Goal: Transaction & Acquisition: Purchase product/service

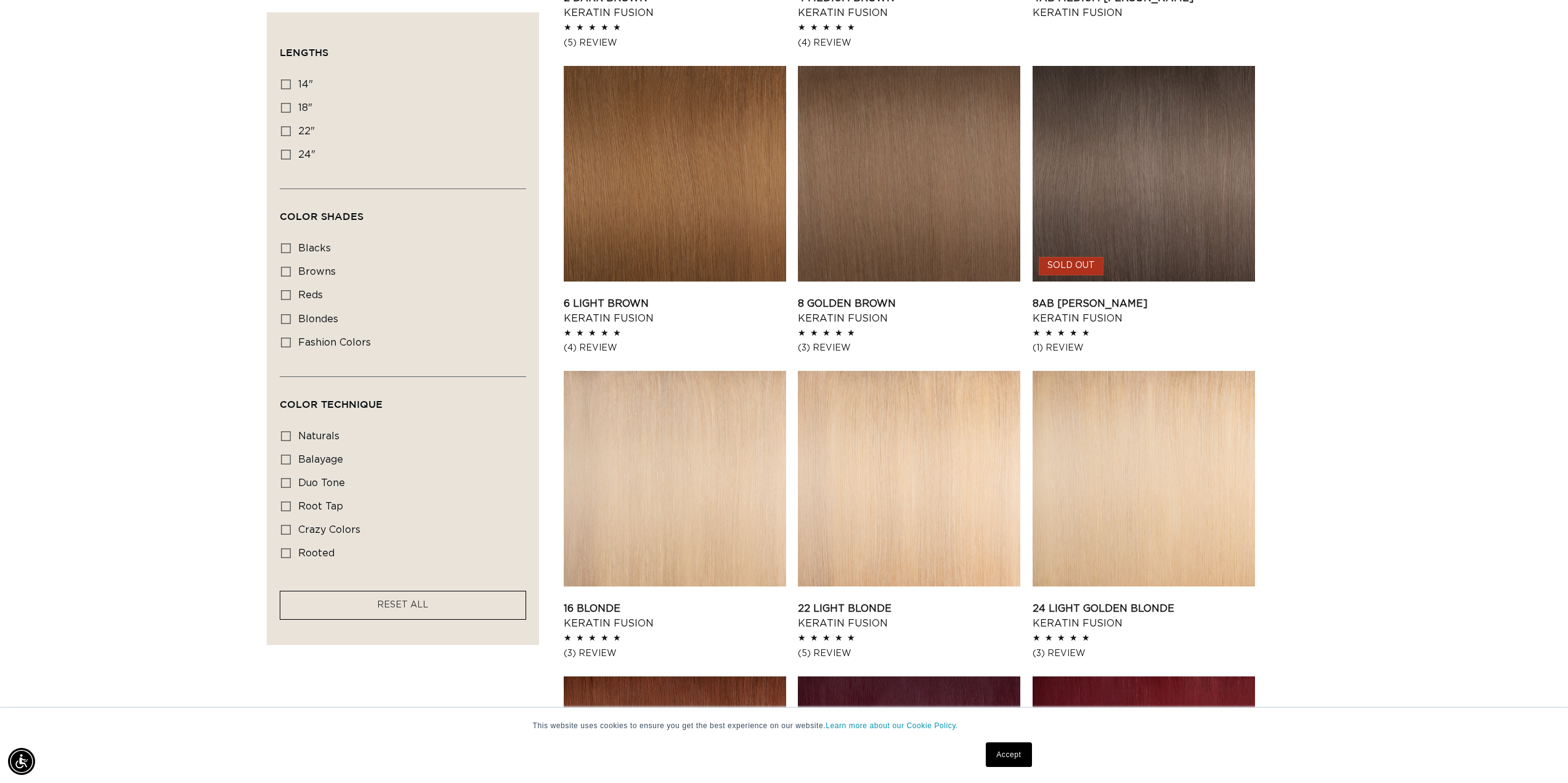
scroll to position [0, 1095]
click at [325, 550] on span "rooted" at bounding box center [316, 554] width 37 height 9
click at [291, 550] on input "rooted rooted (4 products)" at bounding box center [286, 554] width 9 height 9
checkbox input "true"
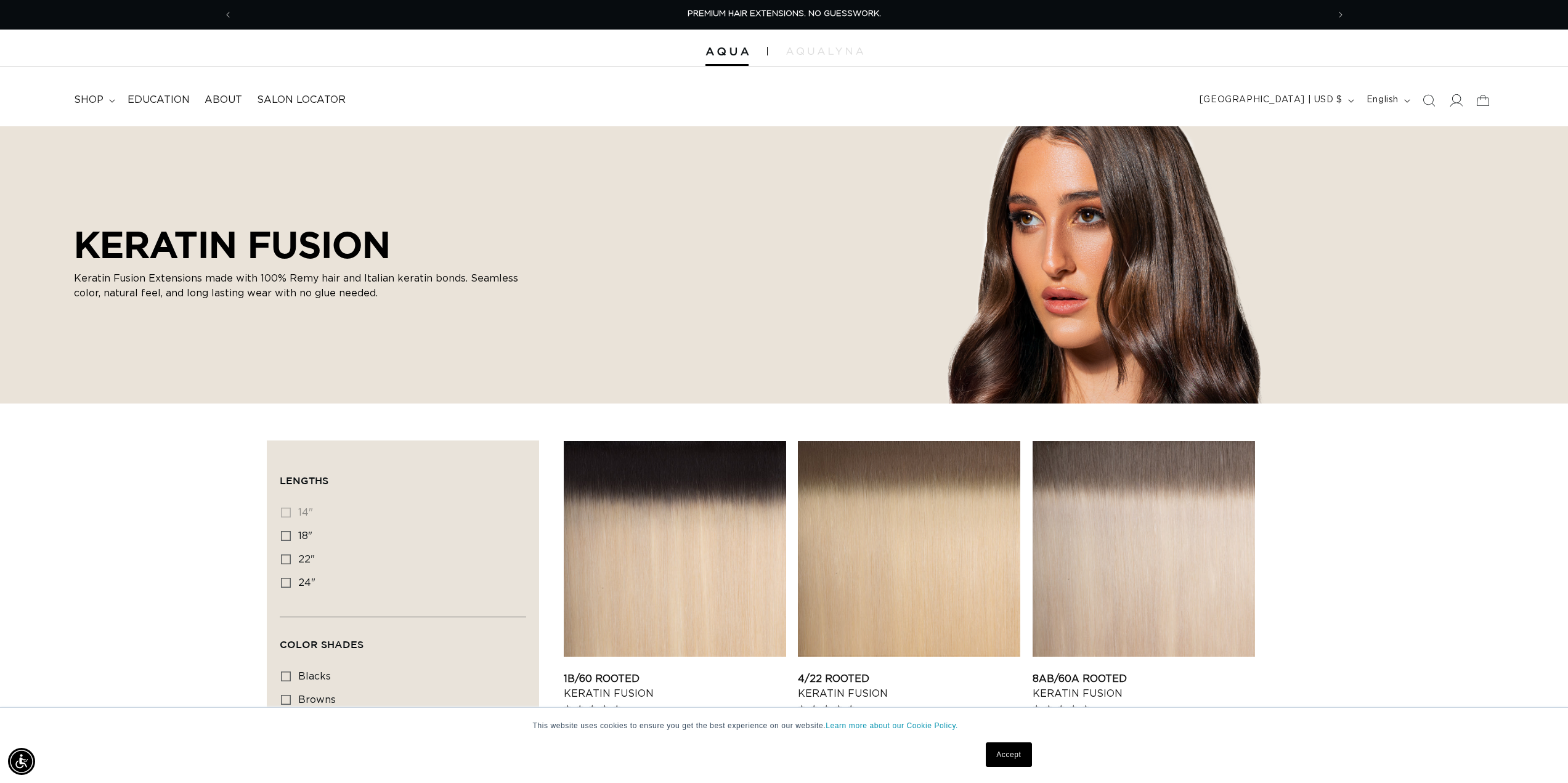
click at [1457, 102] on icon at bounding box center [1455, 101] width 13 height 13
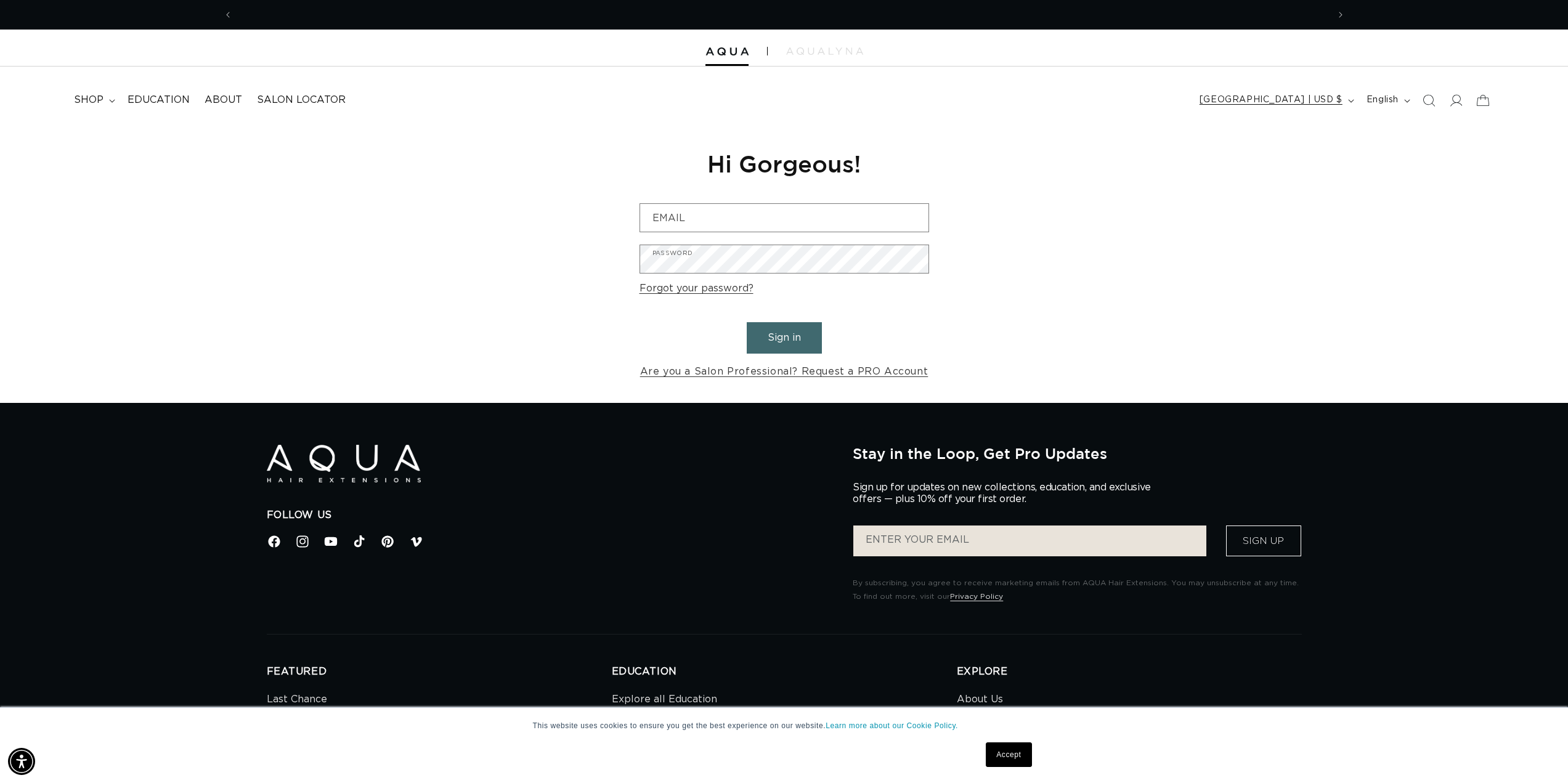
scroll to position [0, 1095]
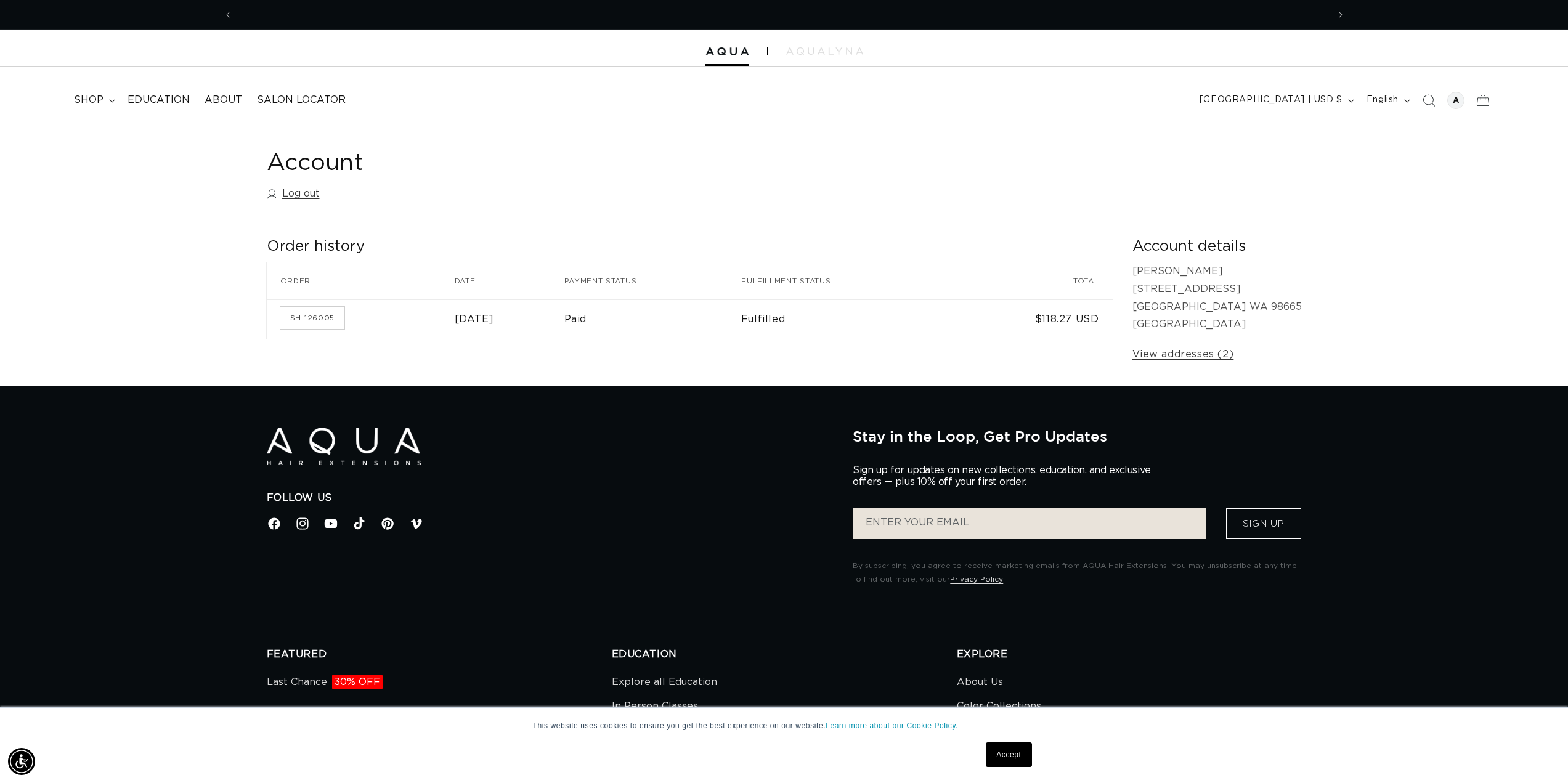
scroll to position [0, 2191]
click at [90, 98] on span "shop" at bounding box center [88, 101] width 29 height 13
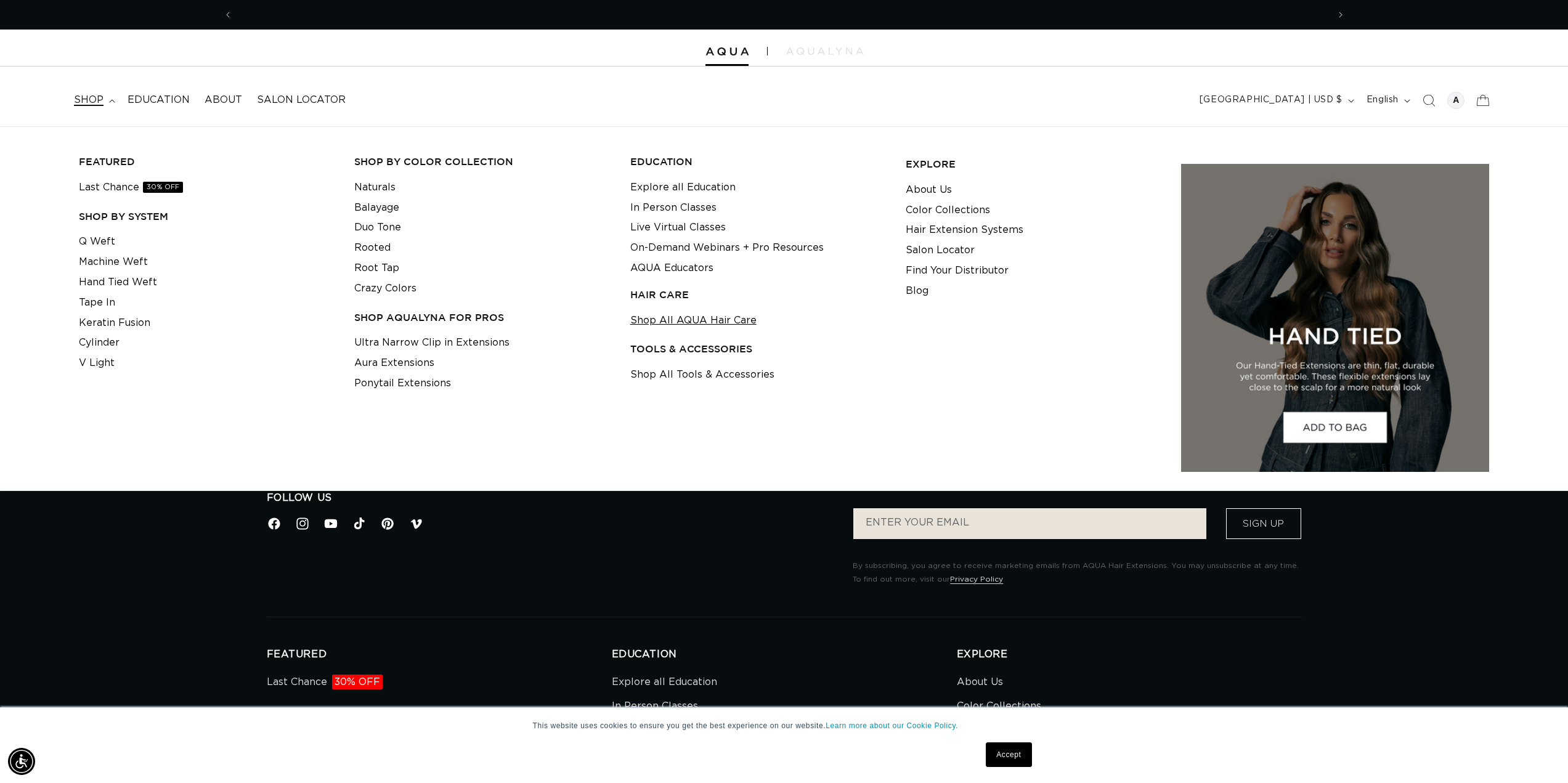
scroll to position [0, 1095]
click at [672, 373] on link "Shop All Tools & Accessories" at bounding box center [702, 375] width 144 height 21
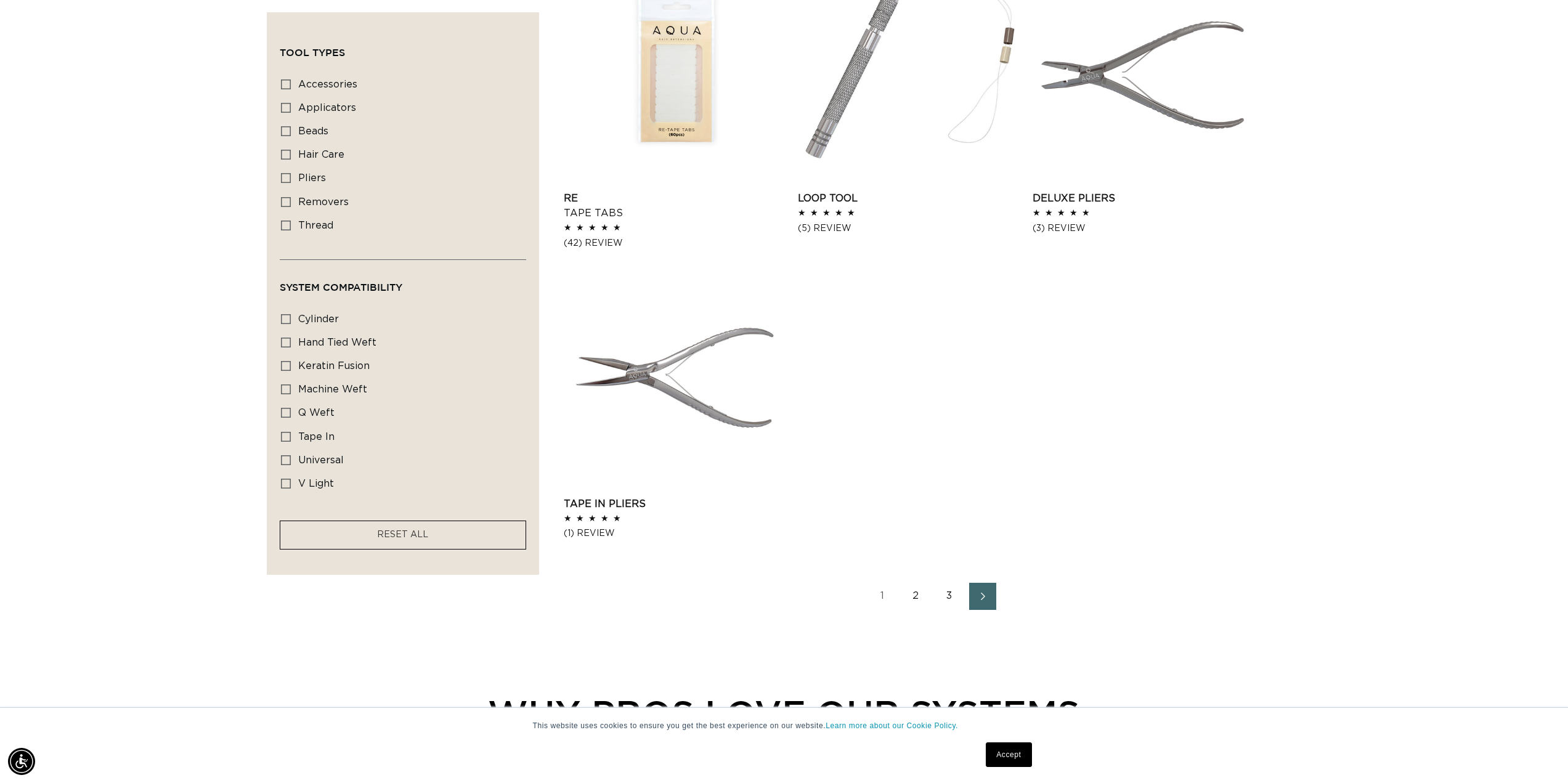
scroll to position [1726, 0]
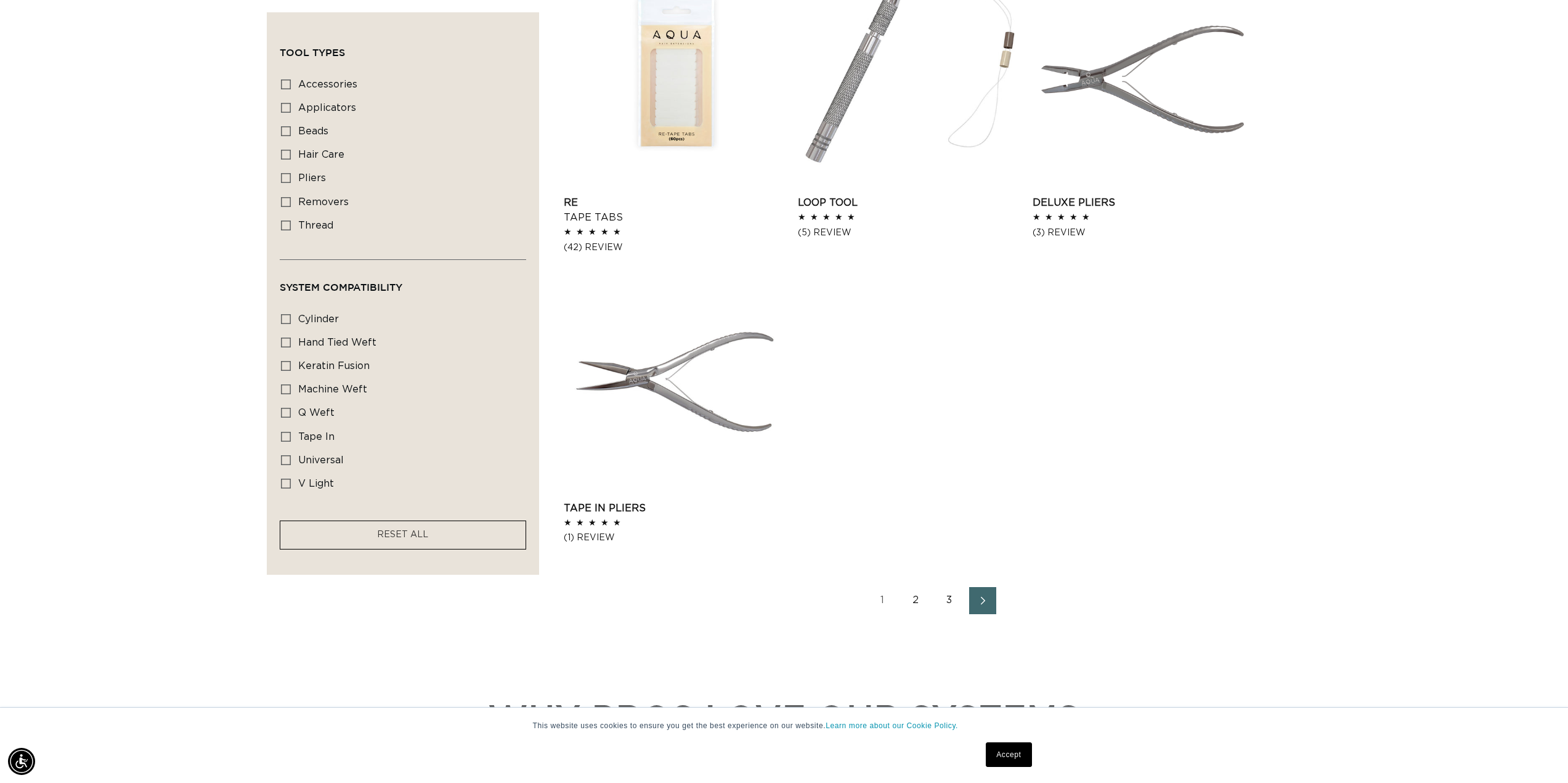
click at [990, 590] on link "Next page" at bounding box center [982, 601] width 27 height 27
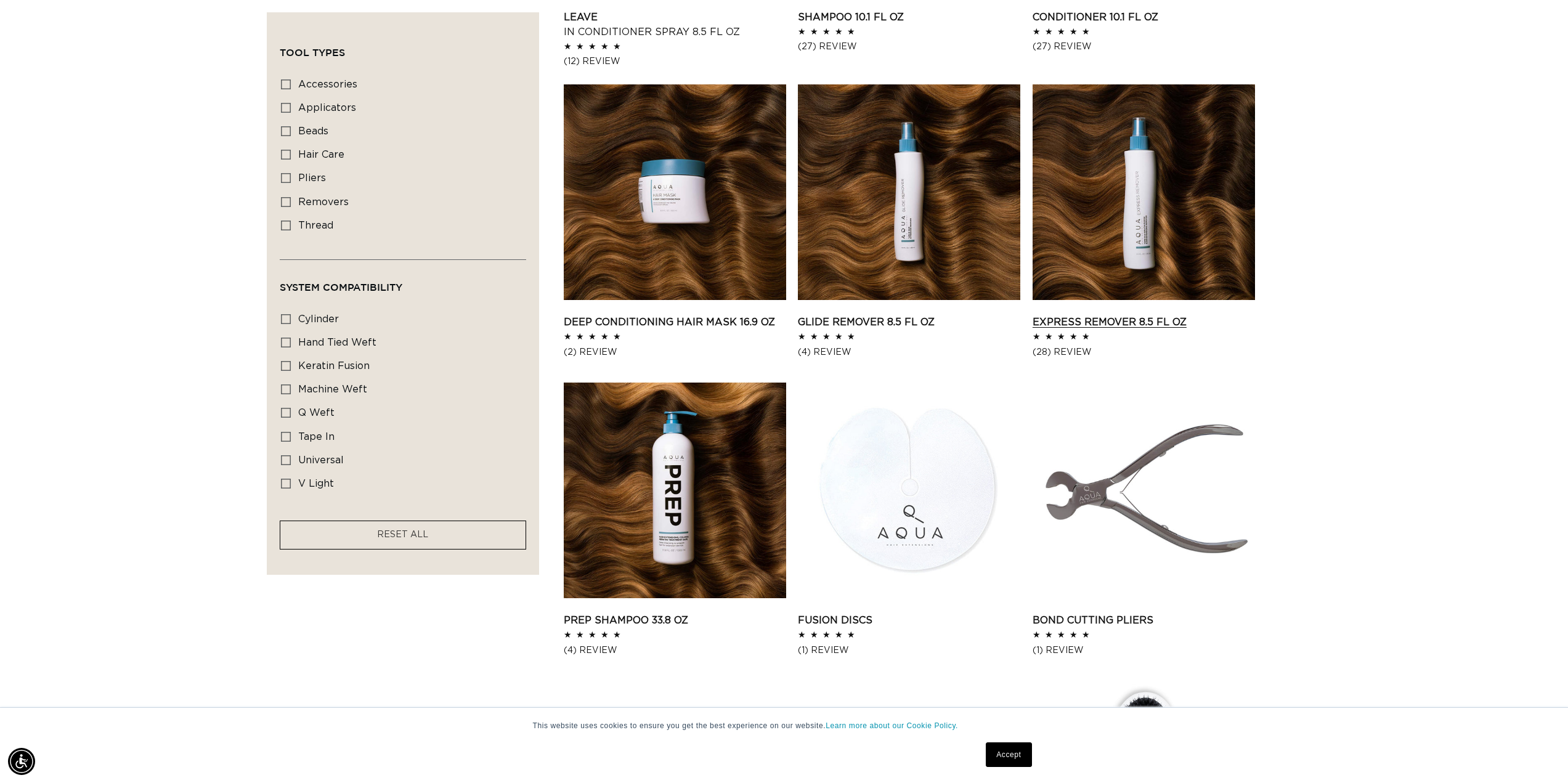
scroll to position [1048, 0]
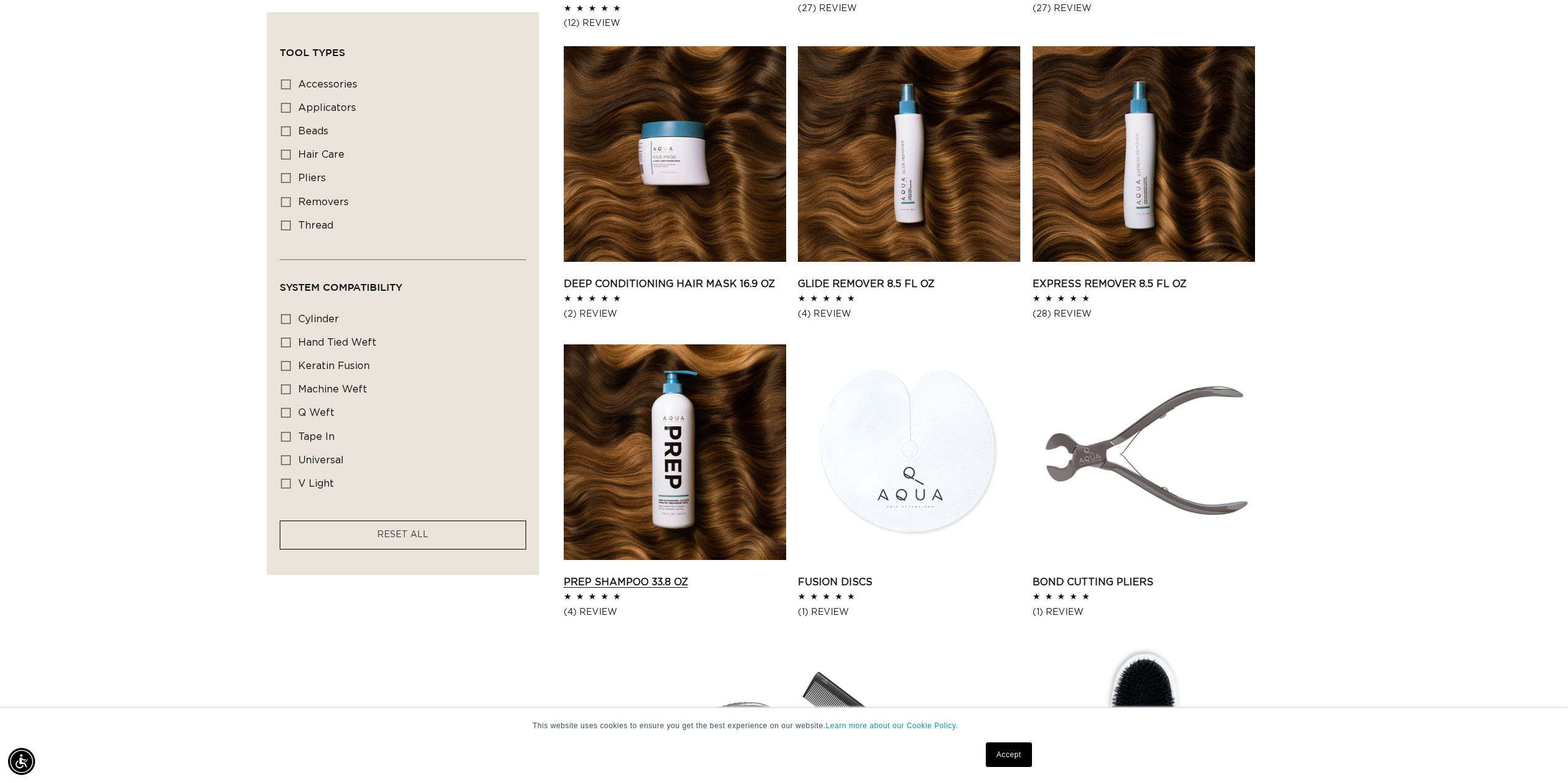
click at [691, 575] on link "Prep Shampoo 33.8 oz" at bounding box center [675, 583] width 223 height 15
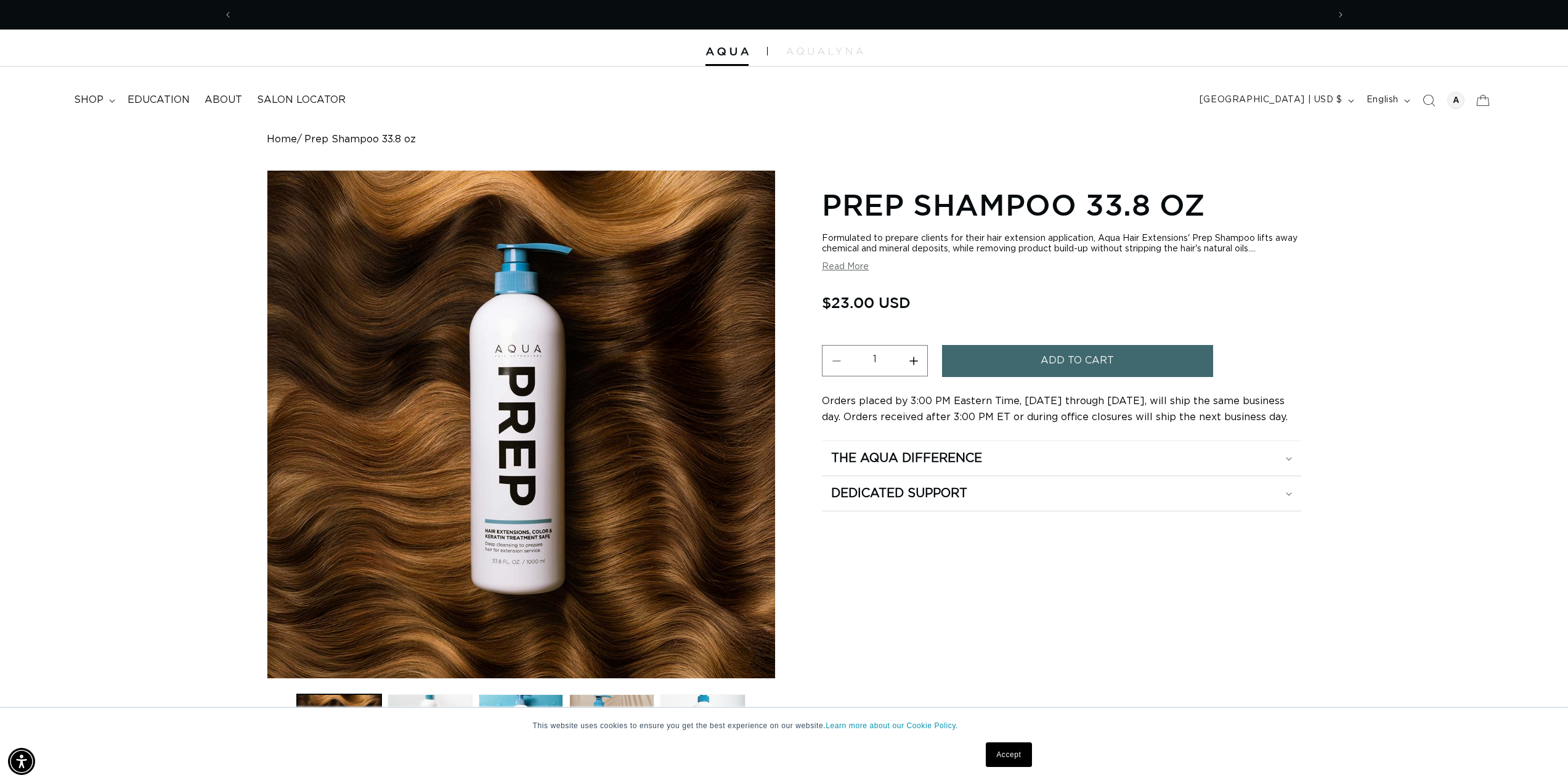
scroll to position [0, 2191]
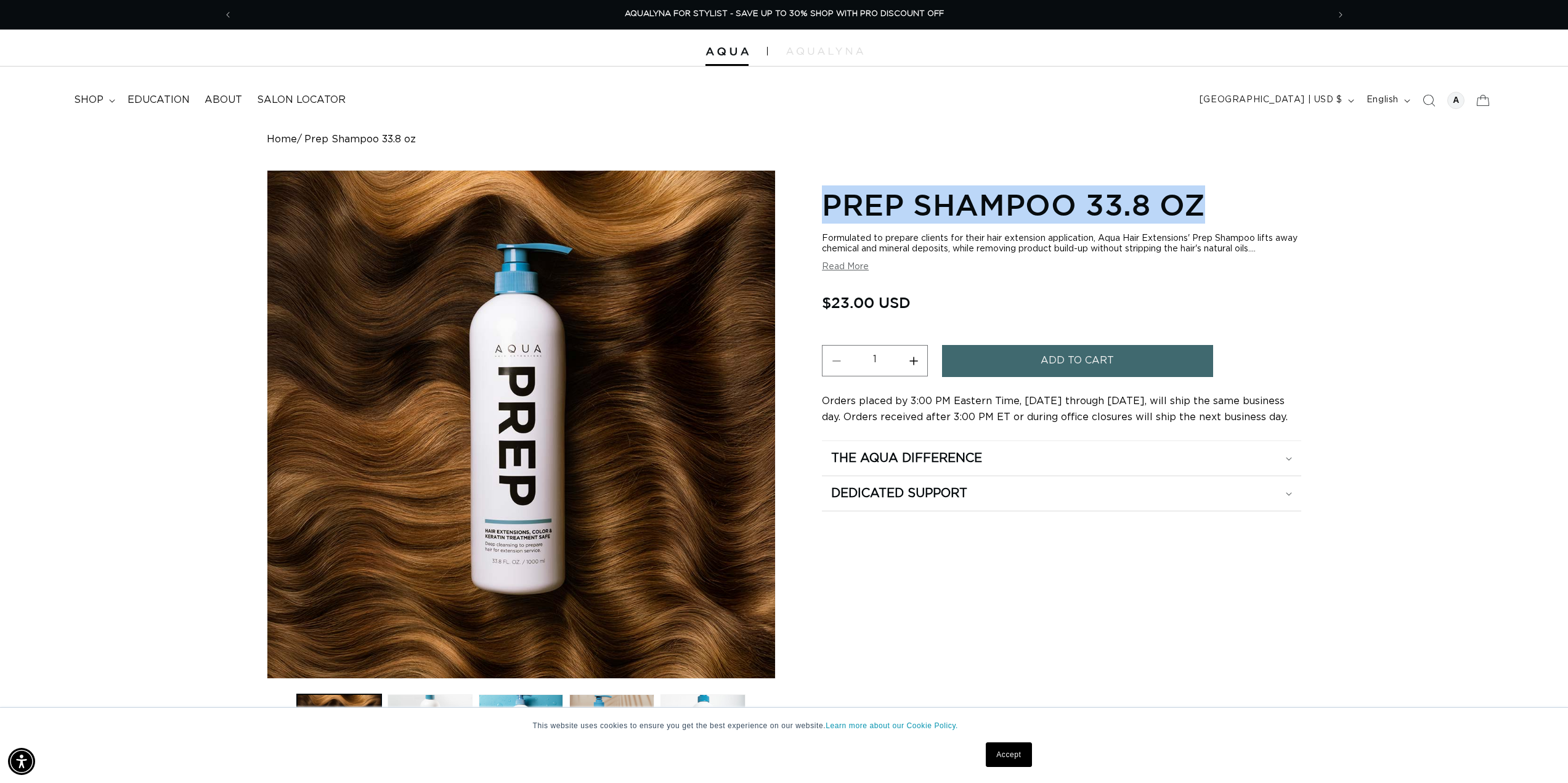
drag, startPoint x: 815, startPoint y: 196, endPoint x: 1219, endPoint y: 189, distance: 404.1
click at [1219, 189] on div "Skip to product information Open media 1 in modal Open media 2 in modal Open me…" at bounding box center [784, 477] width 1035 height 613
copy h1 "Prep Shampoo 33.8 oz"
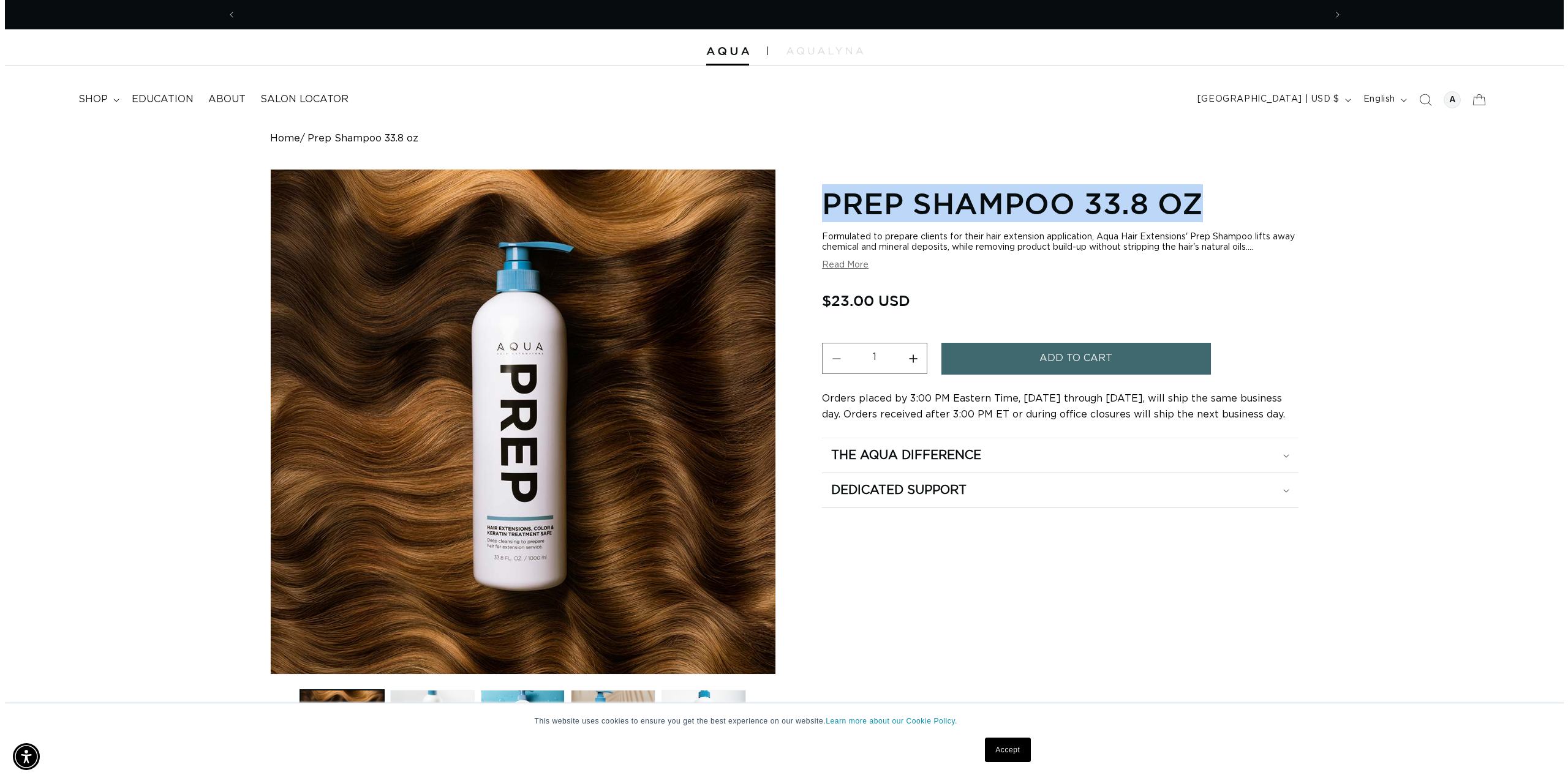
scroll to position [0, 2178]
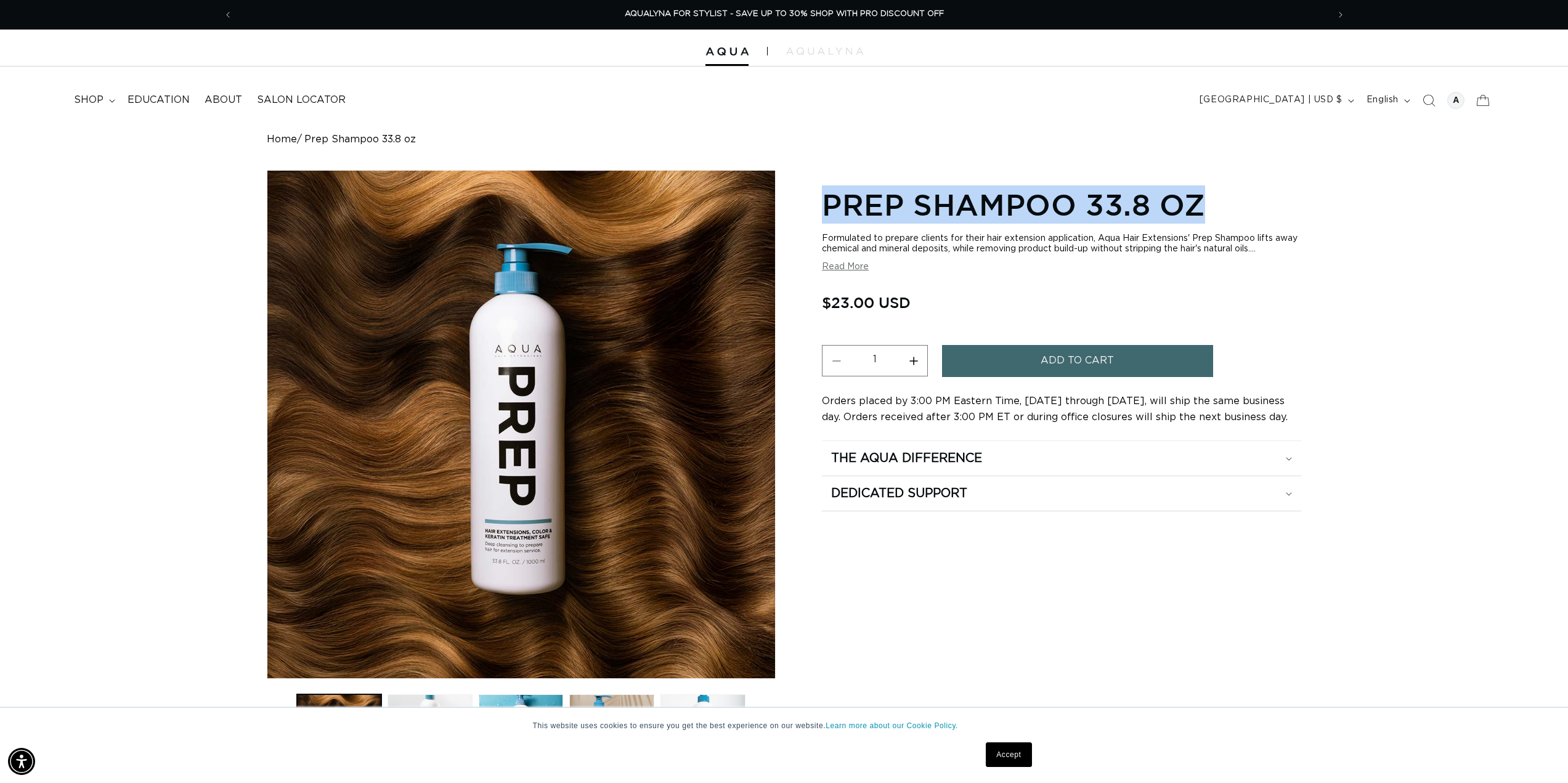
click at [1051, 362] on span "Add to cart" at bounding box center [1078, 360] width 73 height 31
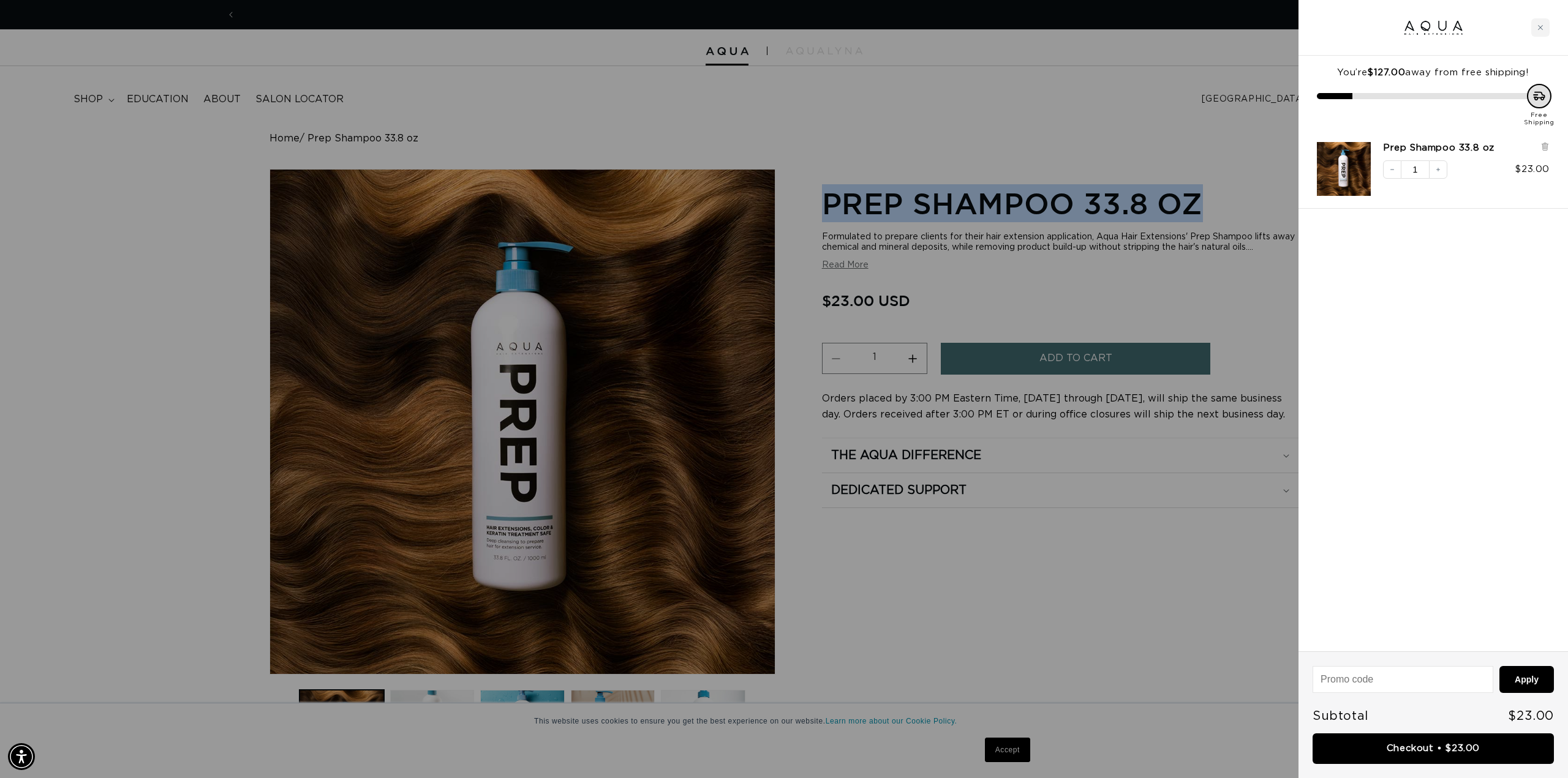
scroll to position [0, 1089]
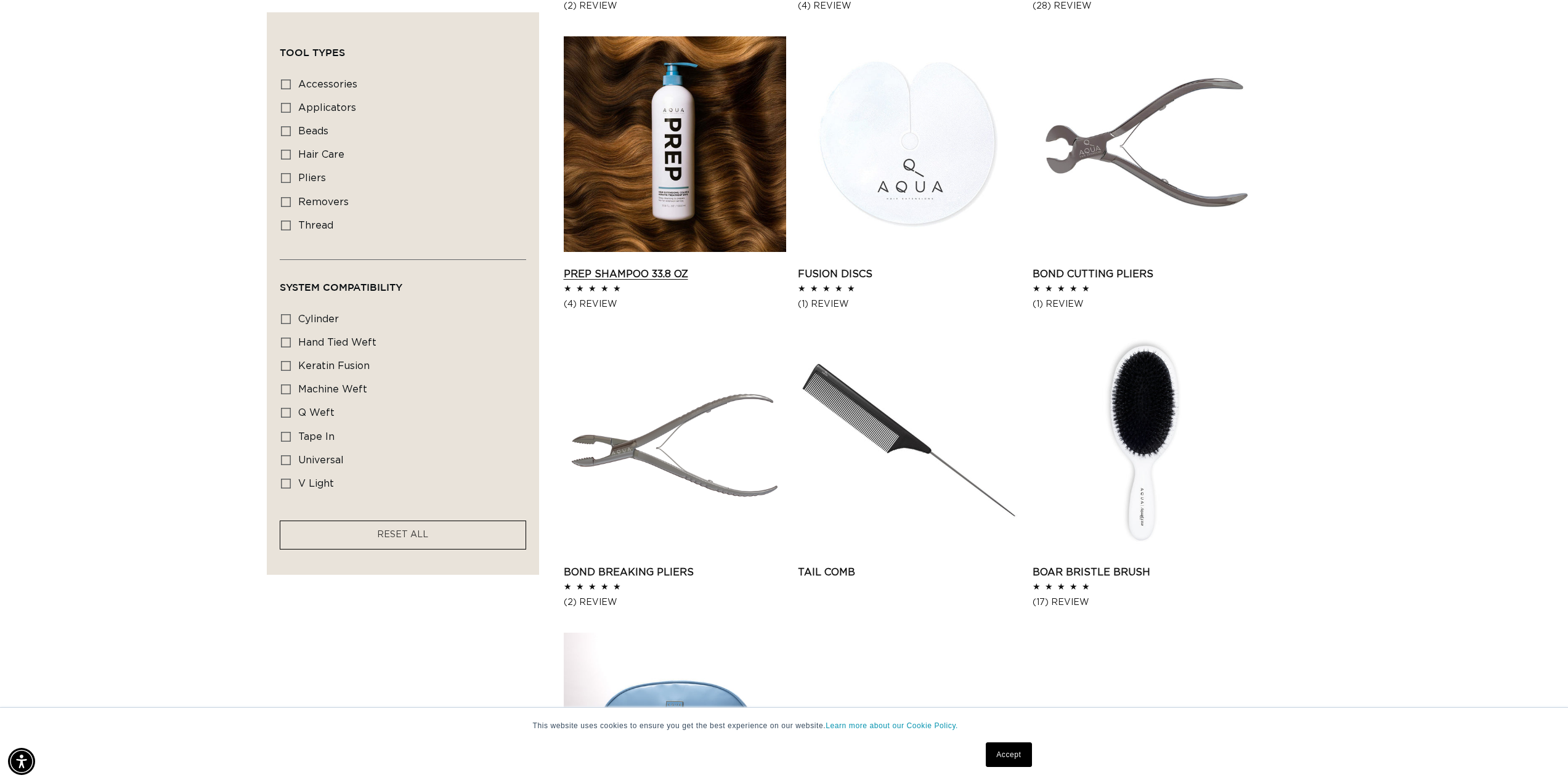
scroll to position [0, 1095]
click at [912, 267] on link "Fusion Discs" at bounding box center [908, 274] width 223 height 15
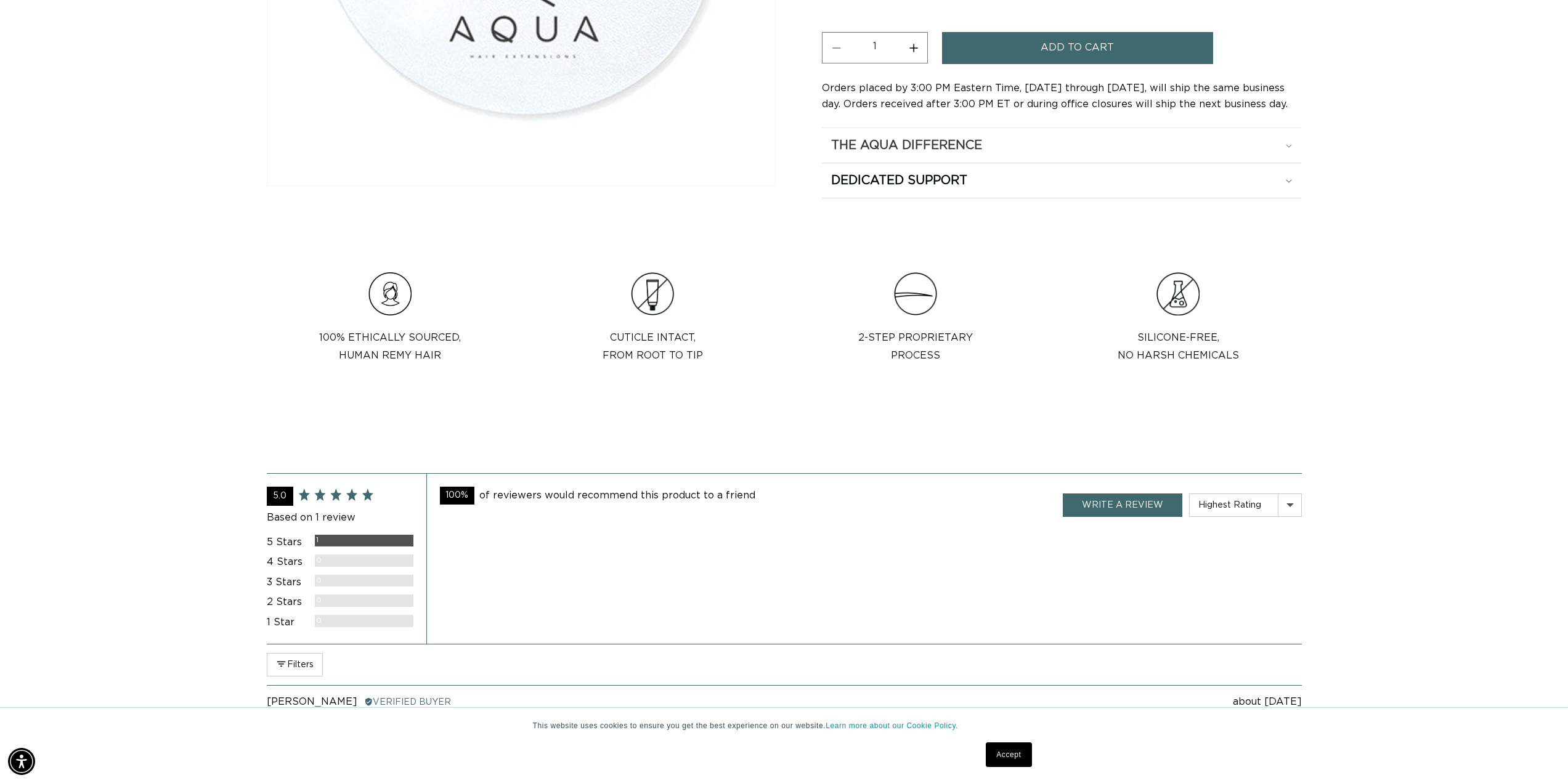
click at [956, 144] on h2 "The Aqua Difference" at bounding box center [907, 145] width 151 height 16
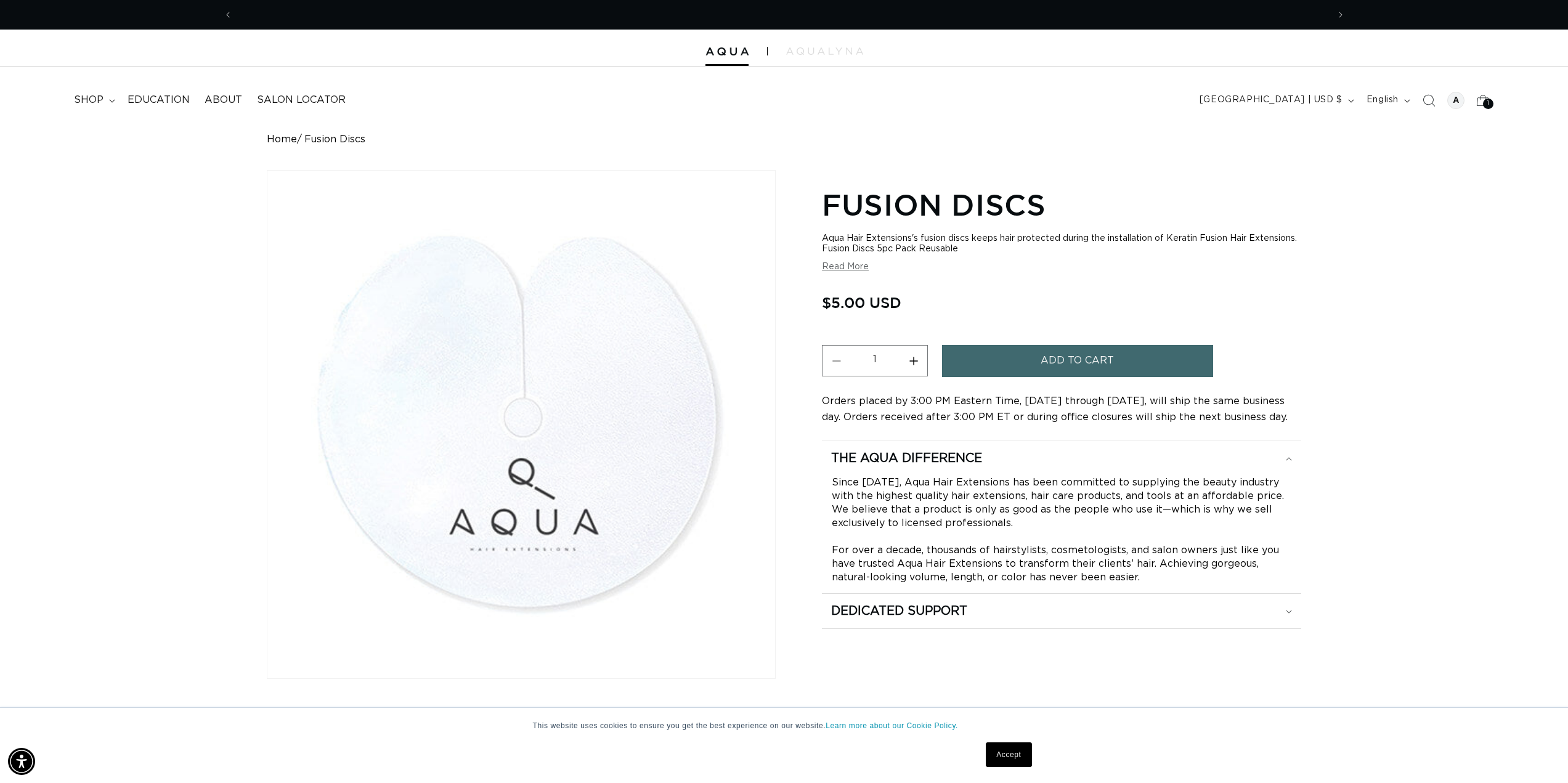
scroll to position [0, 1095]
click at [846, 269] on button "Read More" at bounding box center [846, 267] width 47 height 10
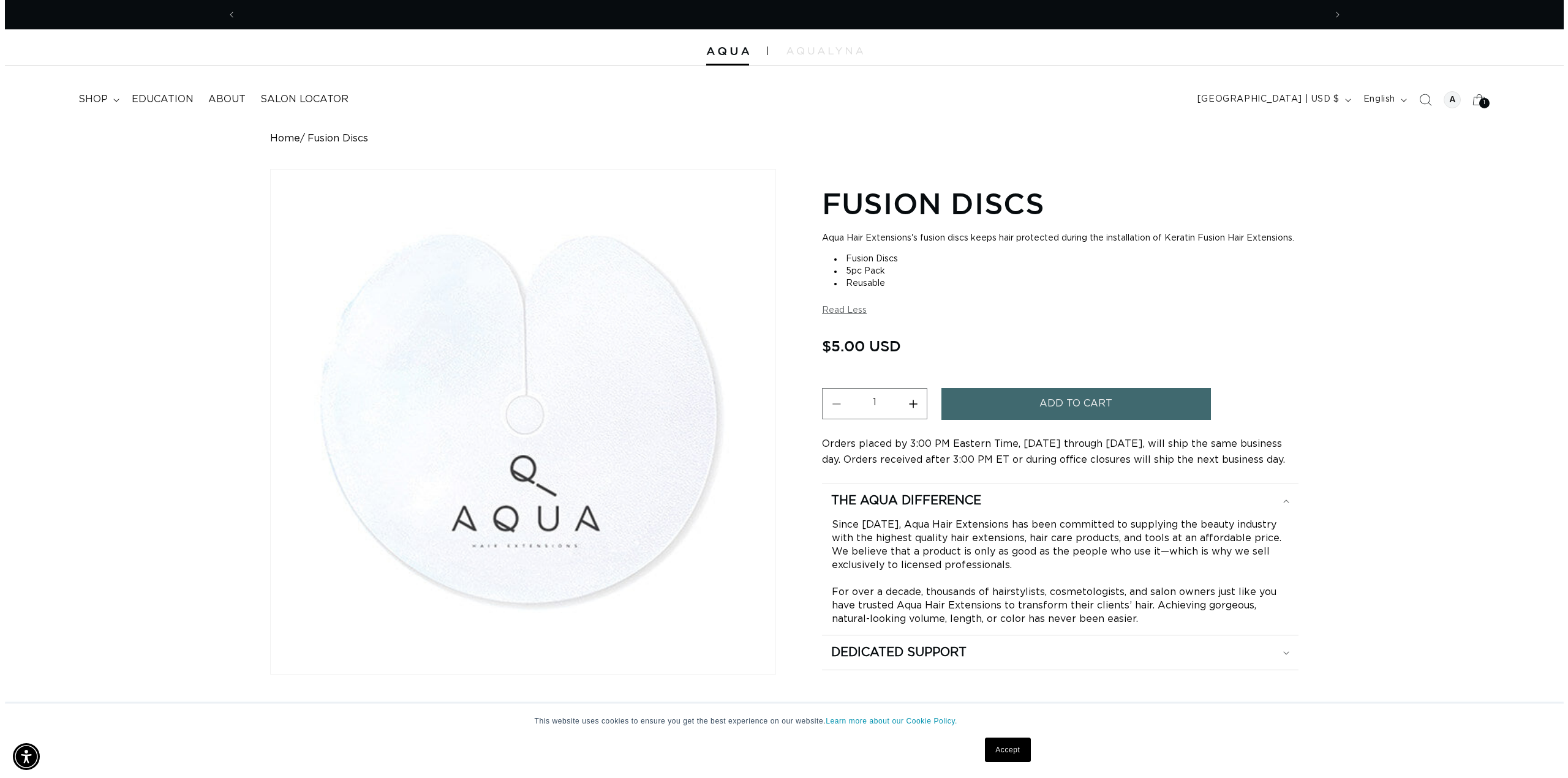
scroll to position [0, 0]
click at [1033, 417] on button "Add to cart" at bounding box center [1071, 403] width 270 height 31
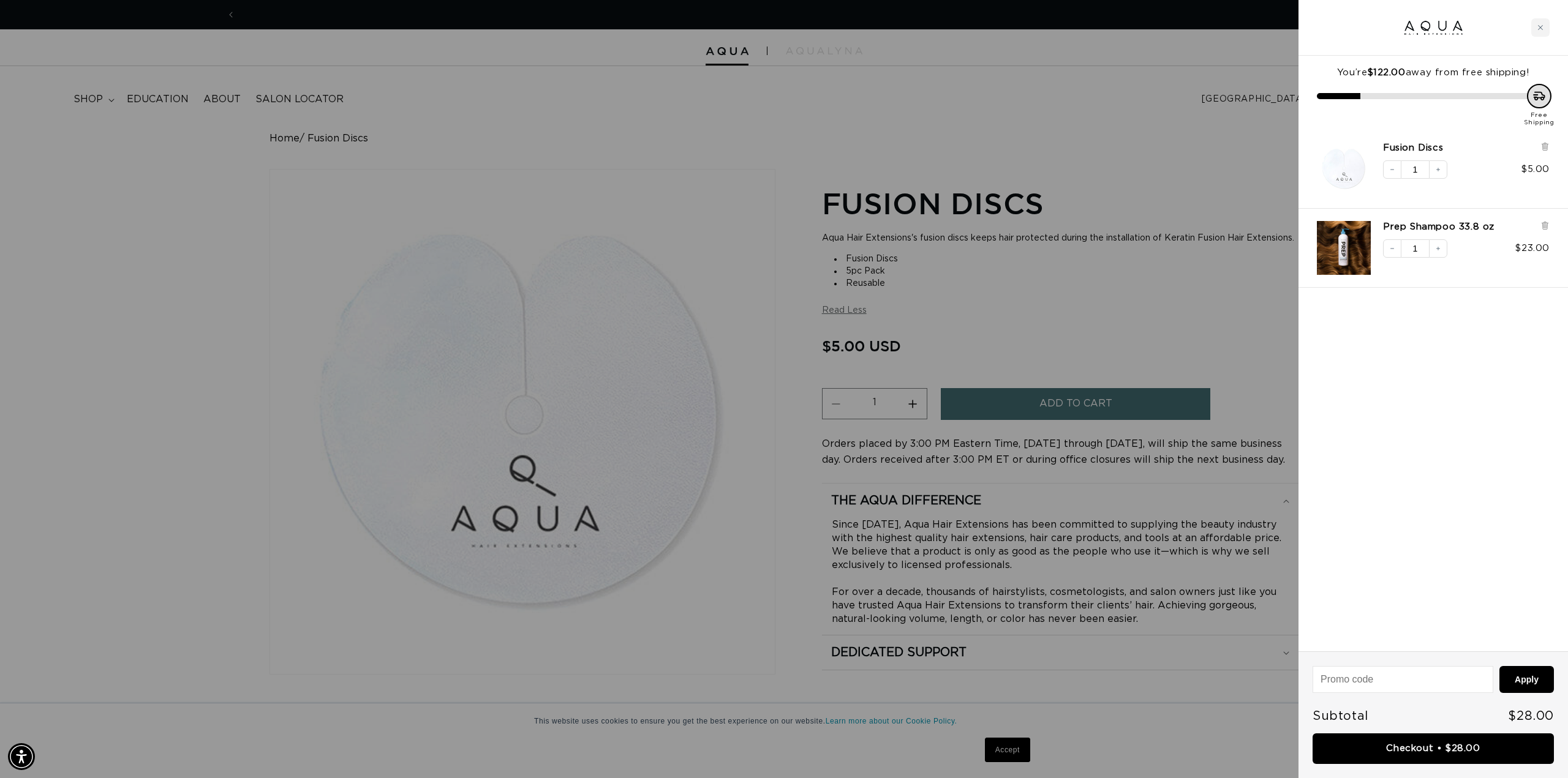
scroll to position [0, 1089]
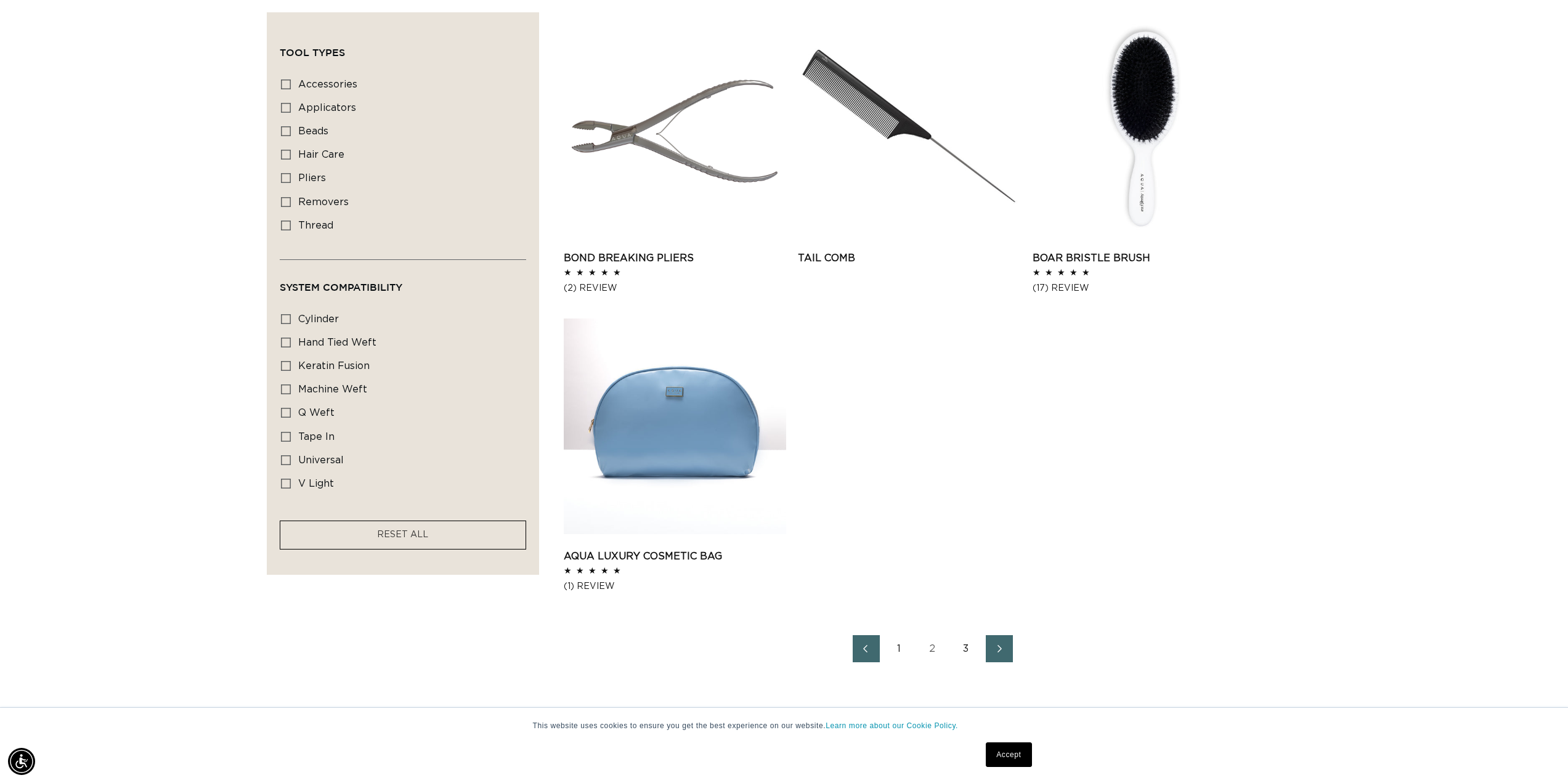
scroll to position [0, 1095]
click at [1004, 654] on link "Next page" at bounding box center [999, 649] width 27 height 27
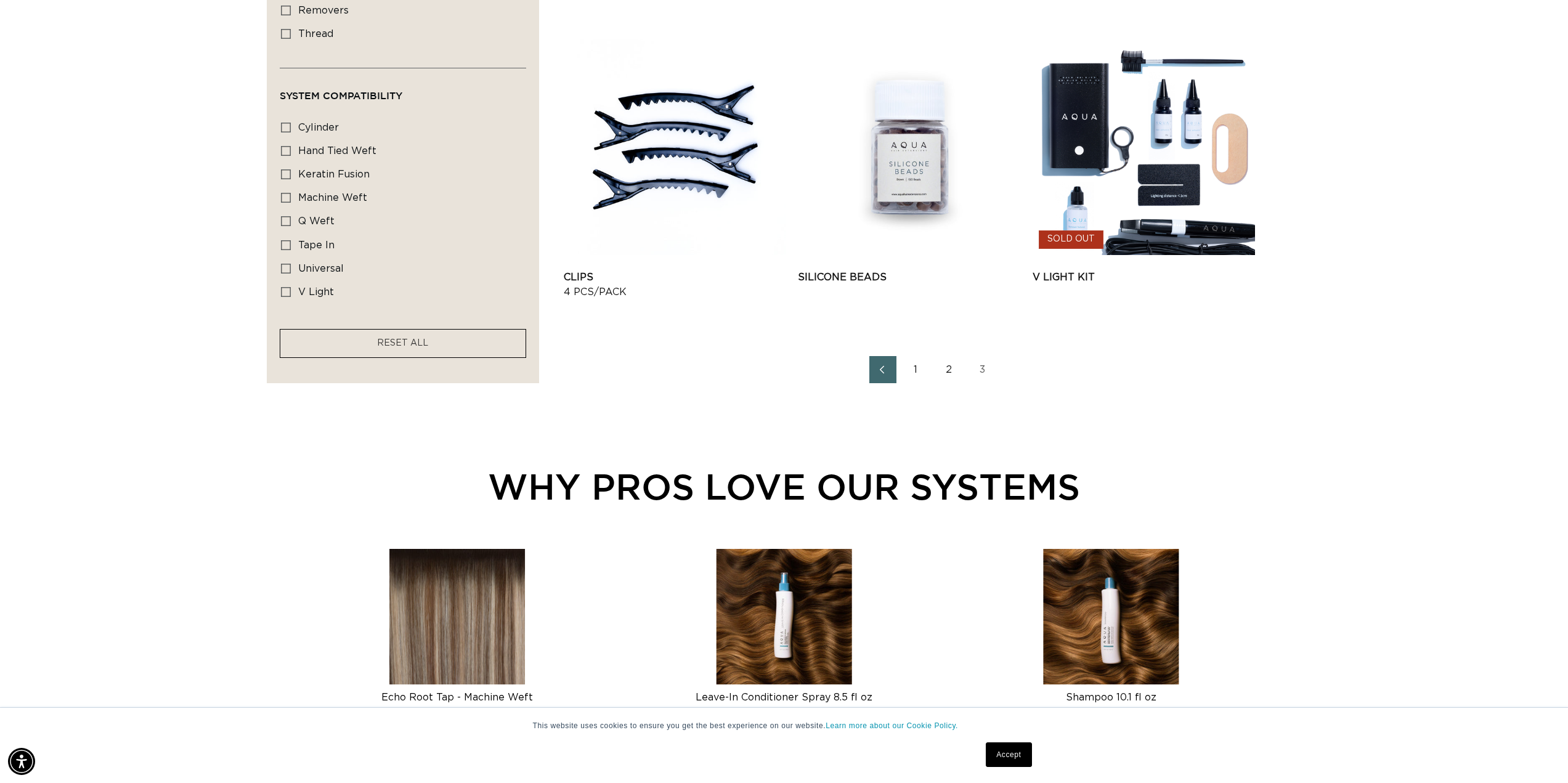
click at [885, 372] on icon "Previous page" at bounding box center [881, 369] width 16 height 8
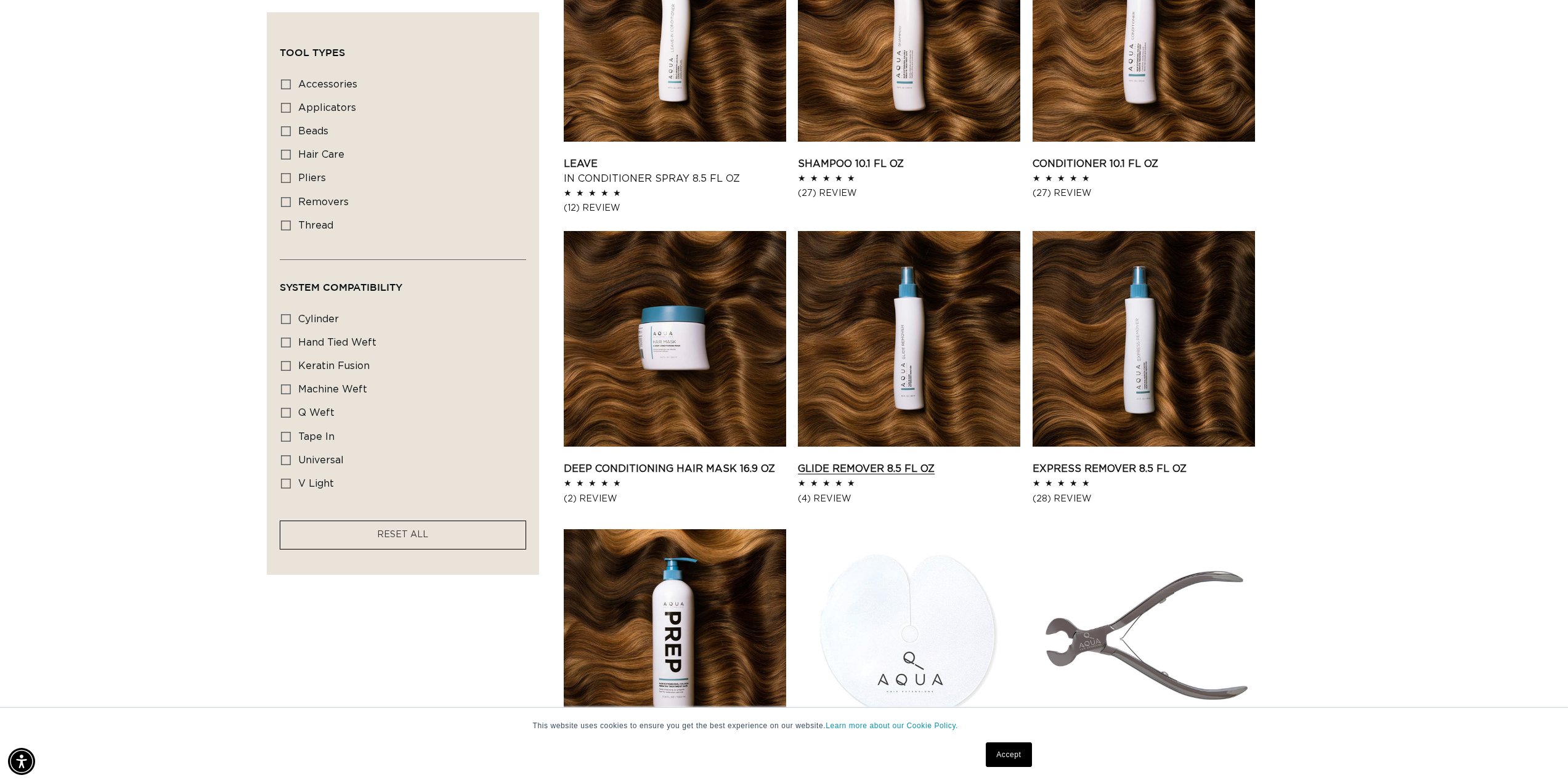
scroll to position [0, 2191]
click at [895, 471] on link "Glide Remover 8.5 fl oz" at bounding box center [908, 469] width 223 height 15
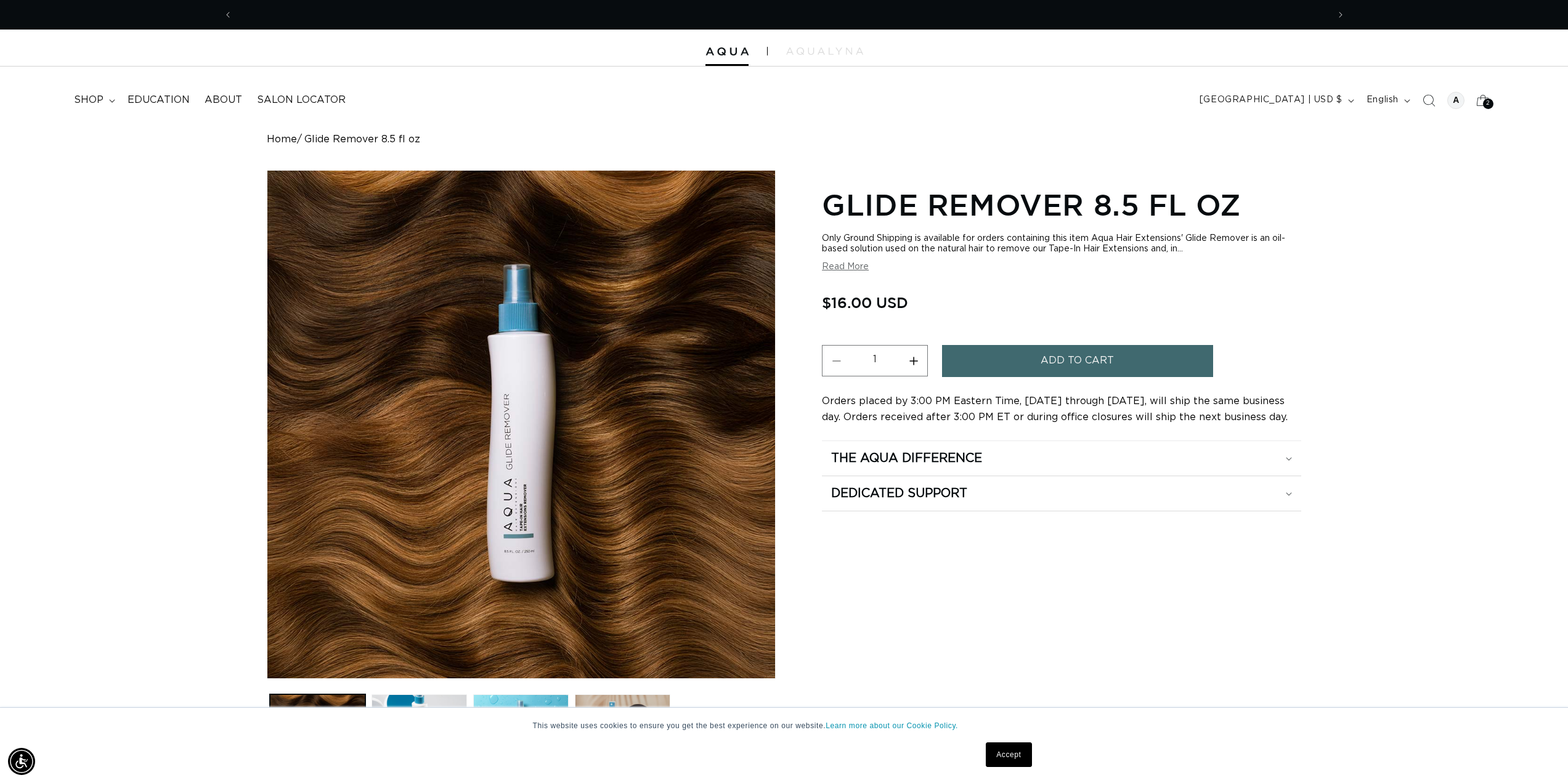
scroll to position [0, 2191]
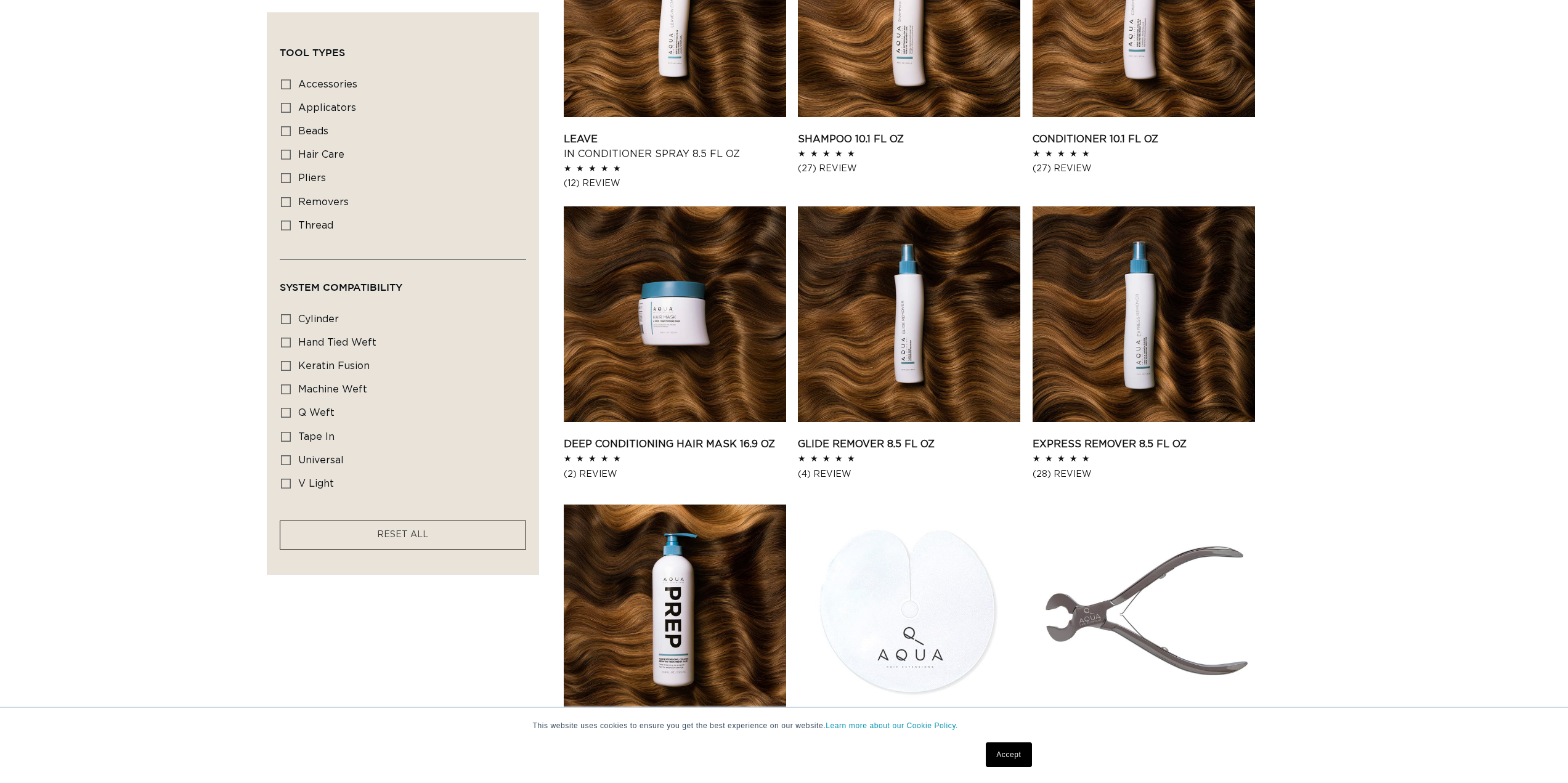
scroll to position [868, 0]
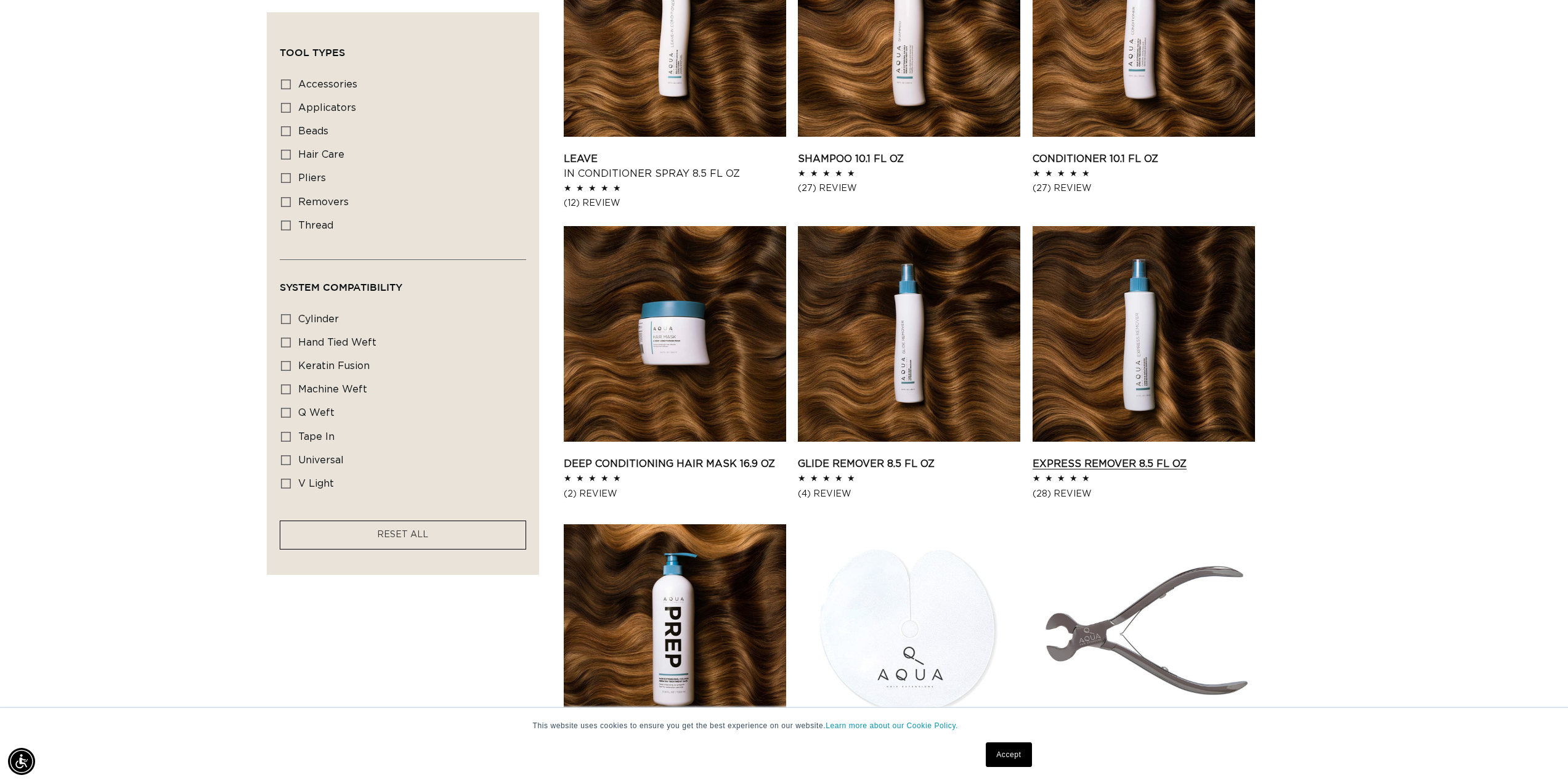
click at [1134, 457] on link "Express Remover 8.5 fl oz" at bounding box center [1143, 464] width 223 height 15
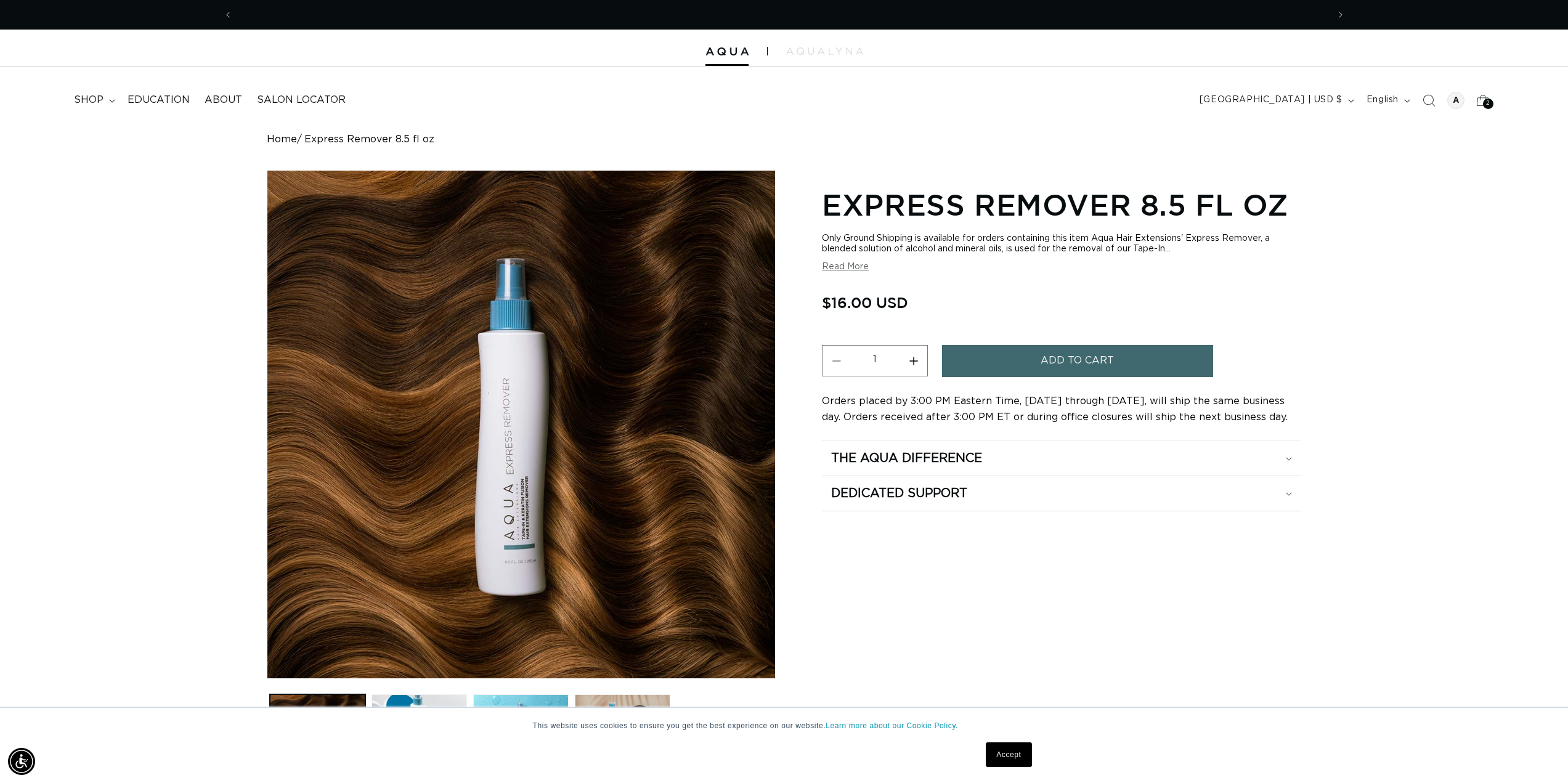
scroll to position [0, 2191]
click at [846, 264] on button "Read More" at bounding box center [846, 267] width 47 height 10
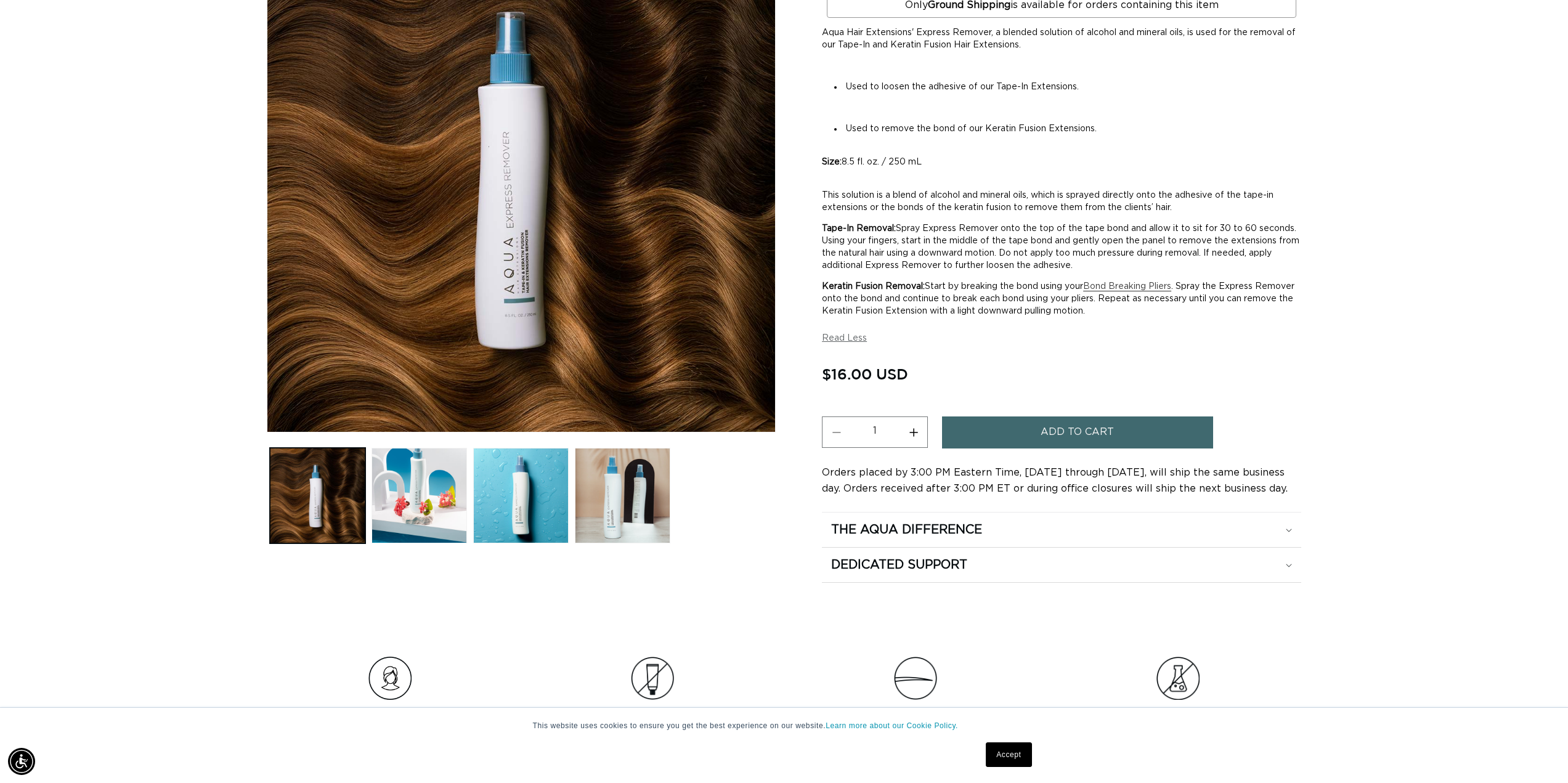
click at [1063, 440] on span "Add to cart" at bounding box center [1078, 431] width 73 height 31
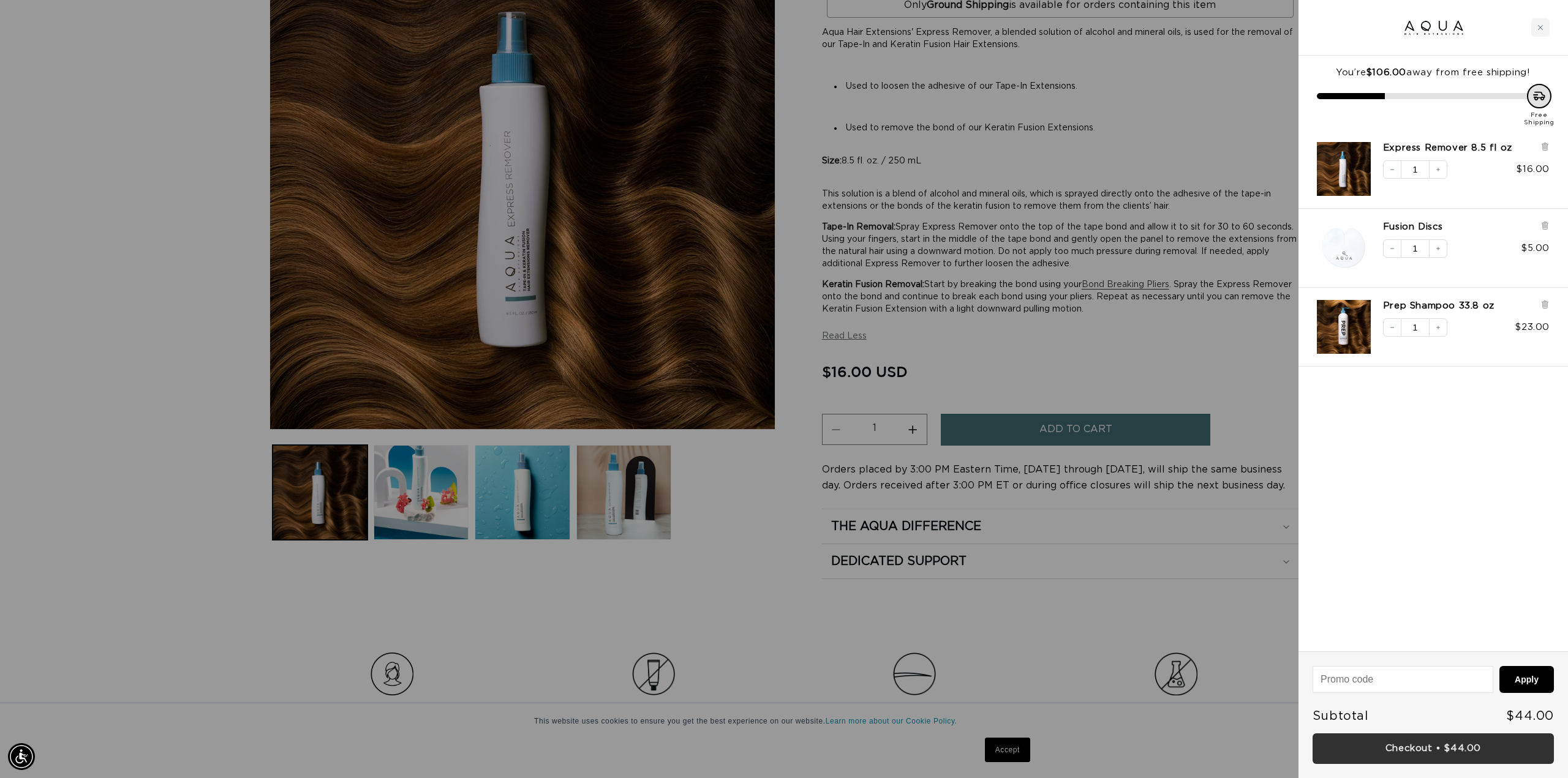
scroll to position [0, 0]
click at [1446, 752] on link "Checkout • $44.00" at bounding box center [1433, 749] width 241 height 31
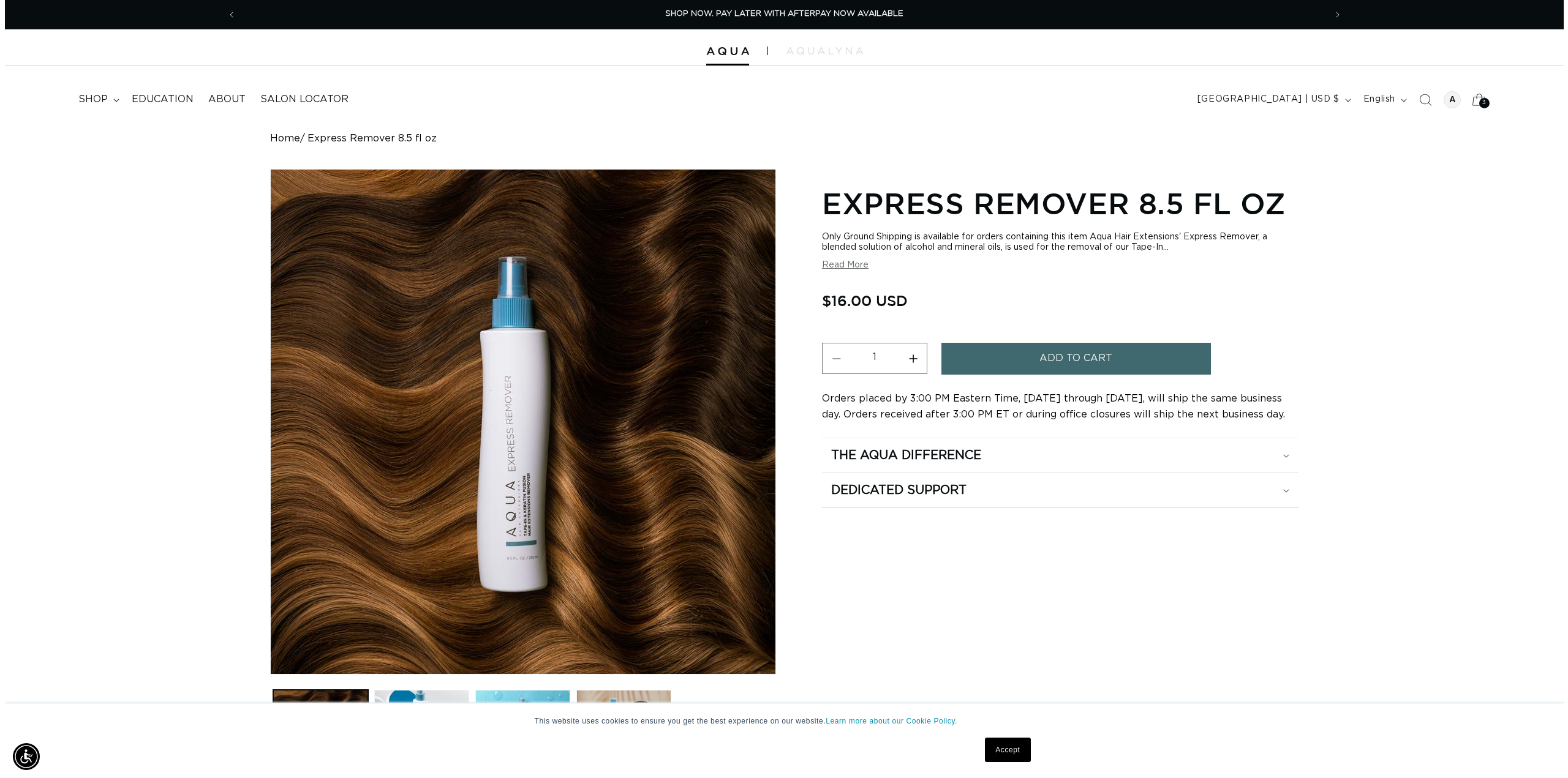
scroll to position [0, 2178]
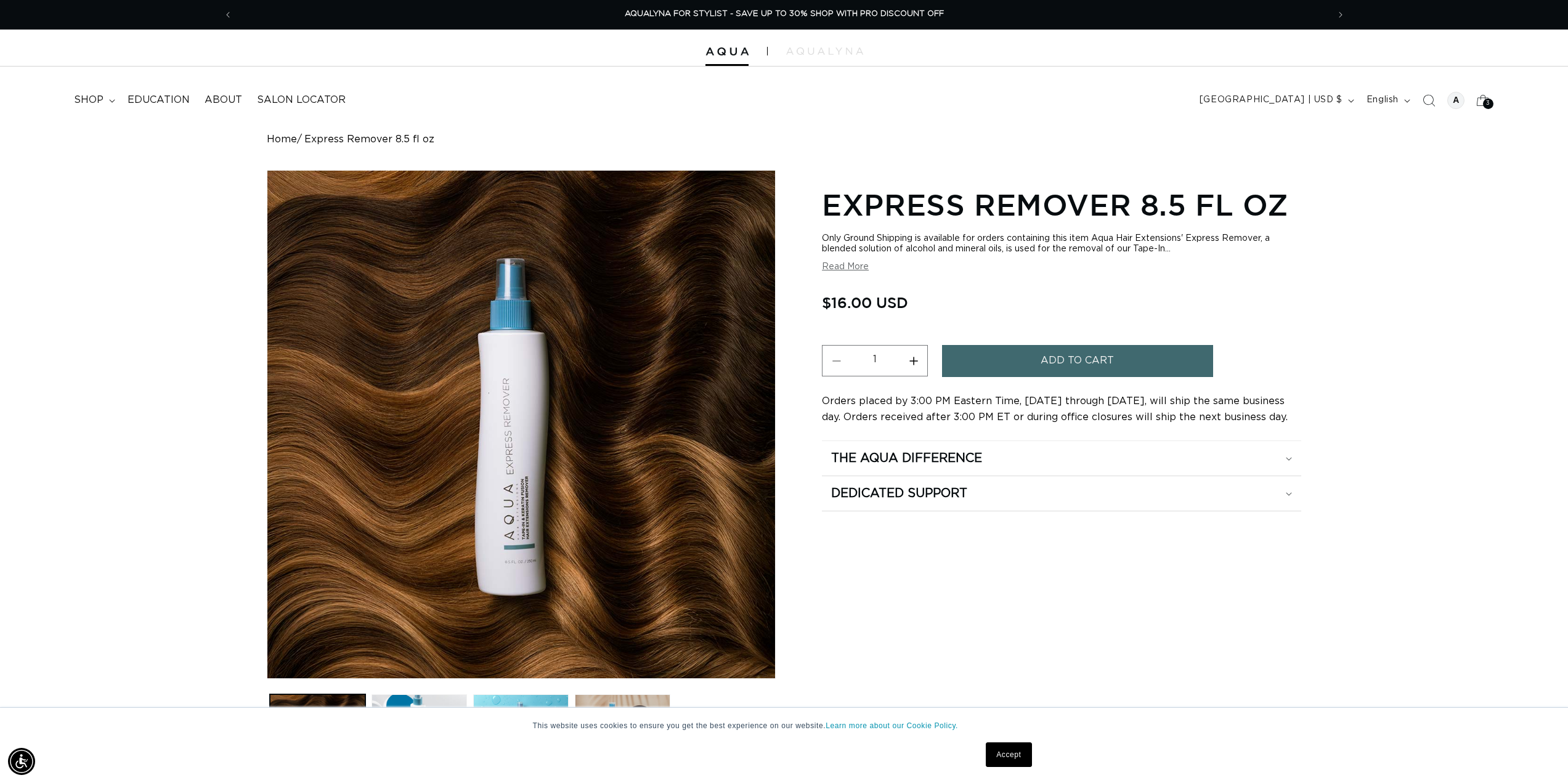
click at [1486, 98] on link "Cart 3 3" at bounding box center [1483, 100] width 27 height 27
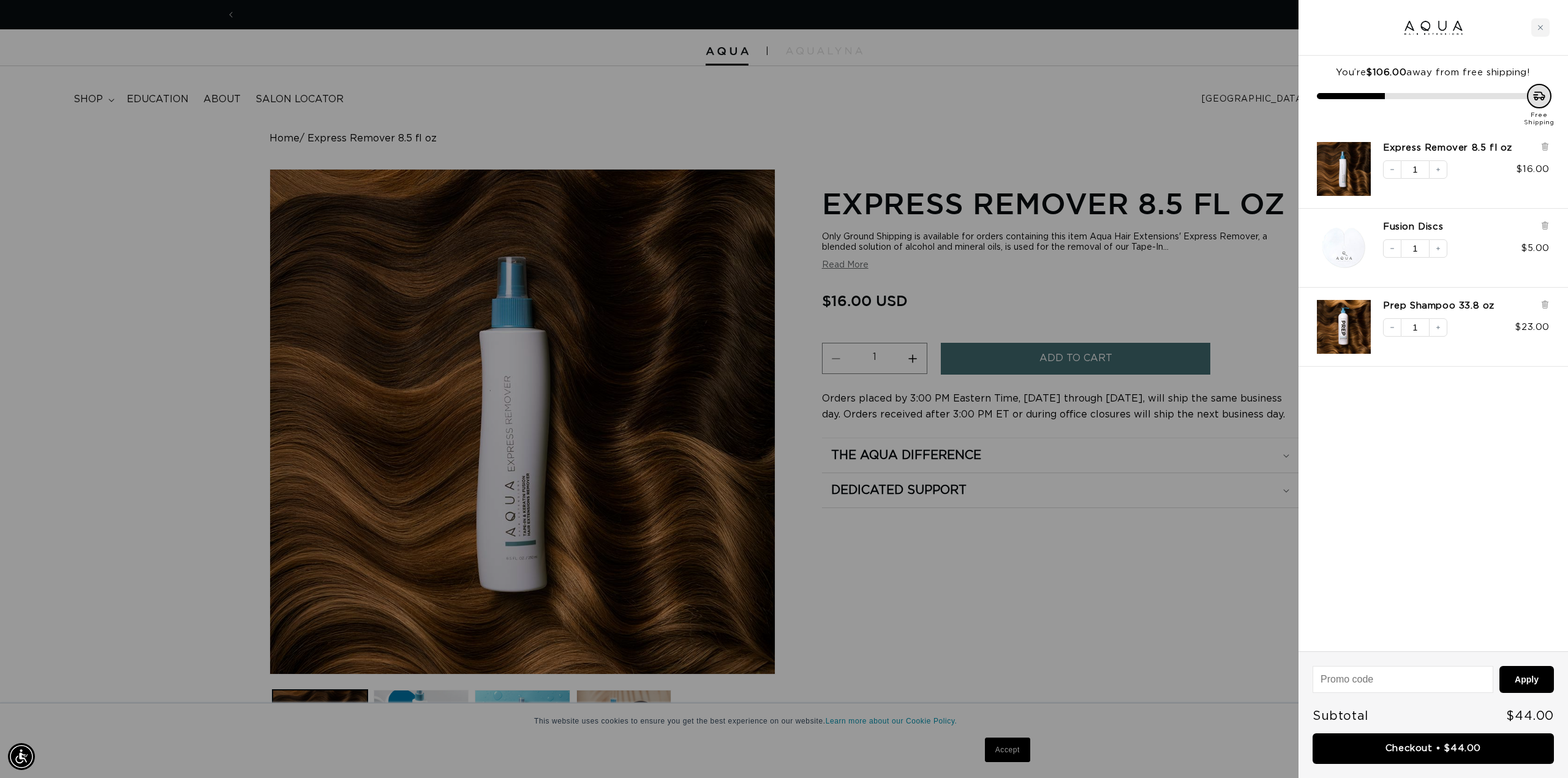
scroll to position [0, 0]
click at [1545, 145] on icon at bounding box center [1544, 147] width 5 height 7
